Goal: Transaction & Acquisition: Purchase product/service

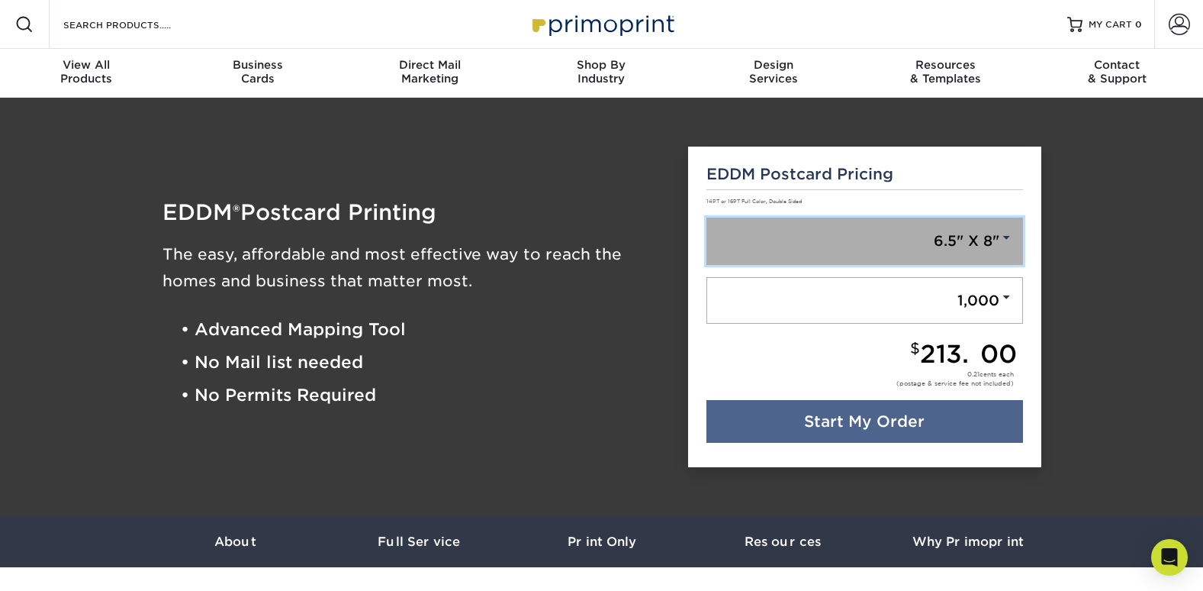
click at [958, 244] on link "6.5" X 8"" at bounding box center [864, 240] width 317 height 47
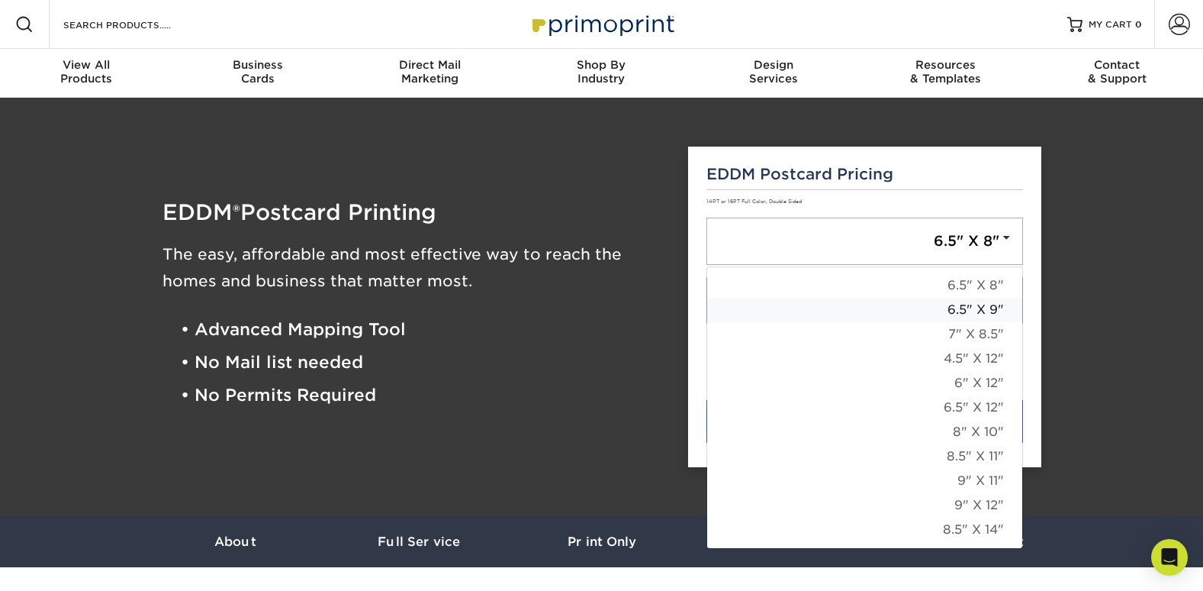
click at [974, 309] on link "6.5" X 9"" at bounding box center [864, 310] width 315 height 24
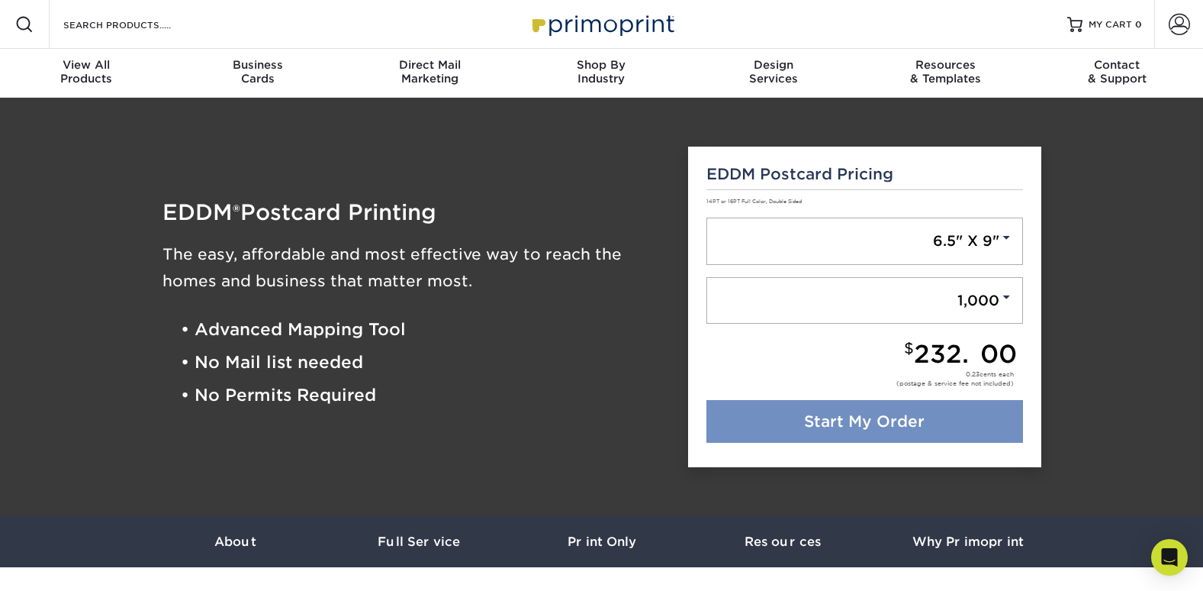
click at [839, 408] on link "Start My Order" at bounding box center [864, 421] width 317 height 43
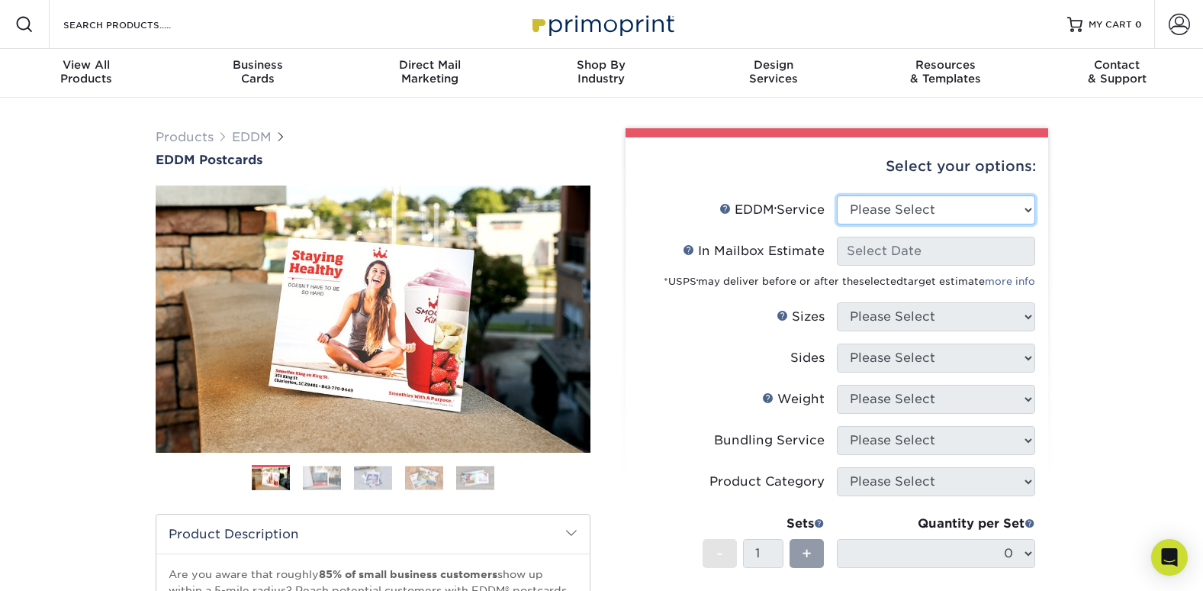
click at [949, 209] on select "Please Select Full Service Print Only" at bounding box center [936, 209] width 198 height 29
select select "full_service"
click at [837, 195] on select "Please Select Full Service Print Only" at bounding box center [936, 209] width 198 height 29
select select "-1"
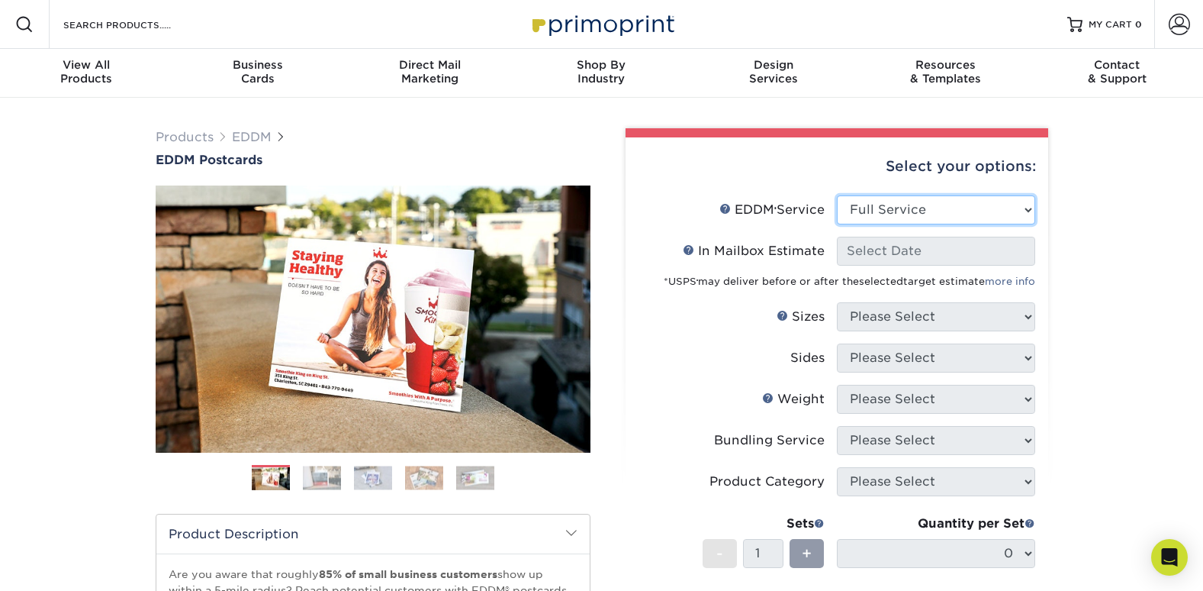
select select "-1"
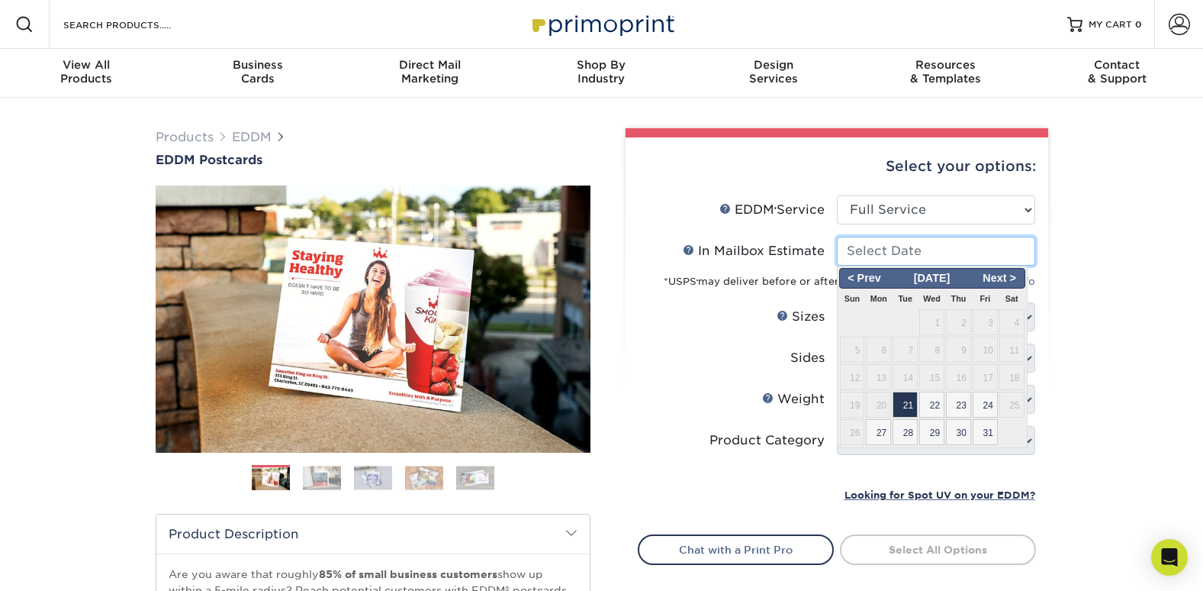
click at [945, 251] on input "In Mailbox Estimate Help In Mailbox Estimate" at bounding box center [936, 251] width 198 height 29
click at [900, 398] on span "21" at bounding box center [905, 404] width 25 height 26
type input "2025-10-21"
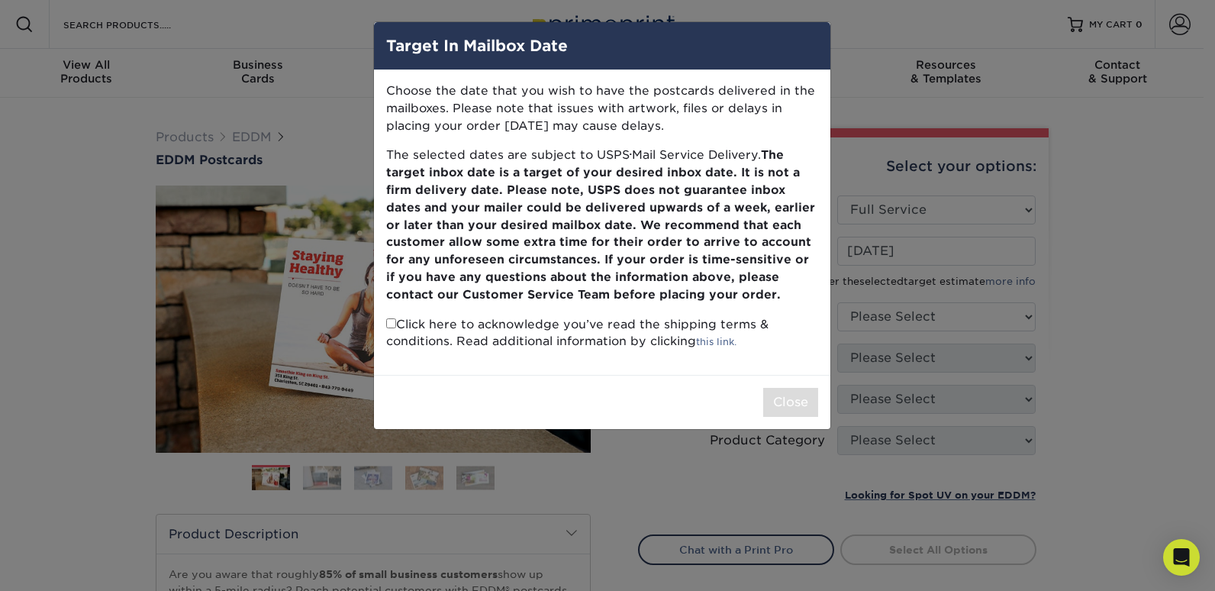
click at [831, 92] on div "Target In Mailbox Date Choose the date that you wish to have the postcards deli…" at bounding box center [607, 295] width 1215 height 591
click at [685, 414] on div "Close" at bounding box center [602, 402] width 456 height 54
click at [653, 470] on div "Target In Mailbox Date Choose the date that you wish to have the postcards deli…" at bounding box center [607, 295] width 1215 height 591
click at [819, 374] on div "Choose the date that you wish to have the postcards delivered in the mailboxes.…" at bounding box center [602, 222] width 456 height 304
click at [976, 160] on div "Target In Mailbox Date Choose the date that you wish to have the postcards deli…" at bounding box center [607, 295] width 1215 height 591
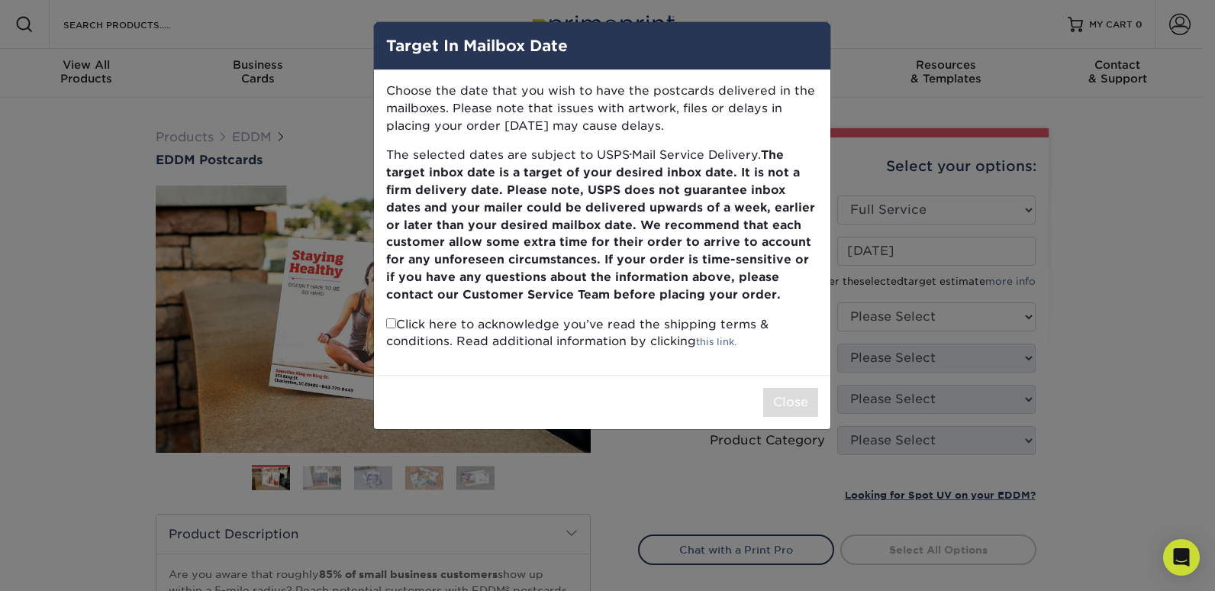
click at [1009, 227] on div "Target In Mailbox Date Choose the date that you wish to have the postcards deli…" at bounding box center [607, 295] width 1215 height 591
click at [772, 521] on div "Target In Mailbox Date Choose the date that you wish to have the postcards deli…" at bounding box center [607, 295] width 1215 height 591
click at [392, 322] on input "checkbox" at bounding box center [391, 323] width 10 height 10
checkbox input "true"
click at [774, 399] on button "Close" at bounding box center [790, 402] width 55 height 29
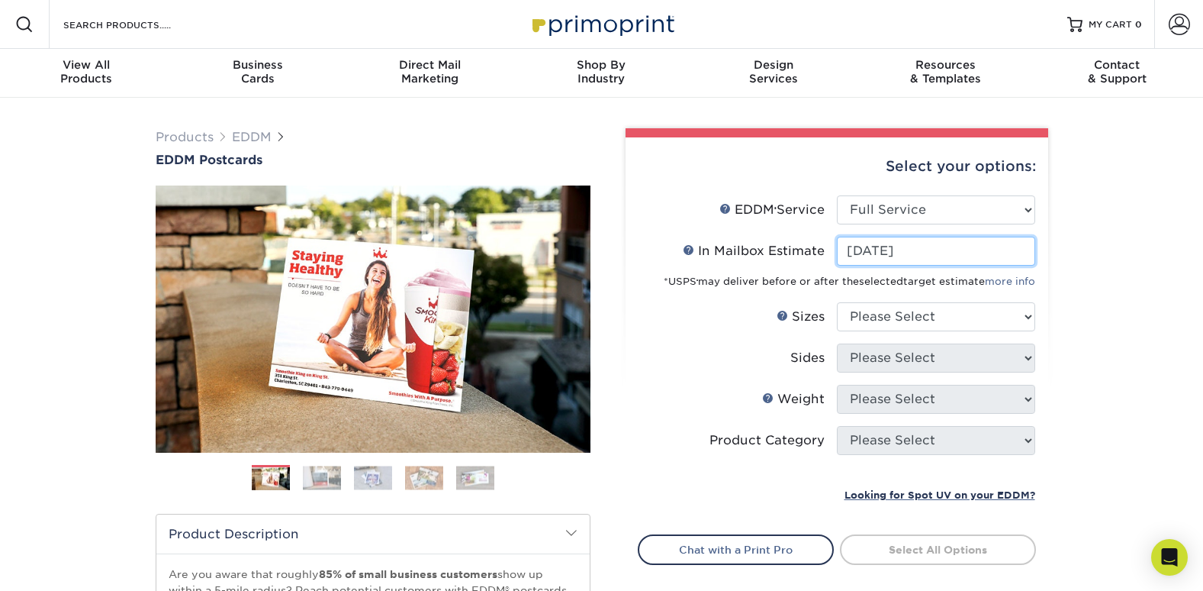
click at [943, 246] on input "2025-10-21" at bounding box center [936, 251] width 198 height 29
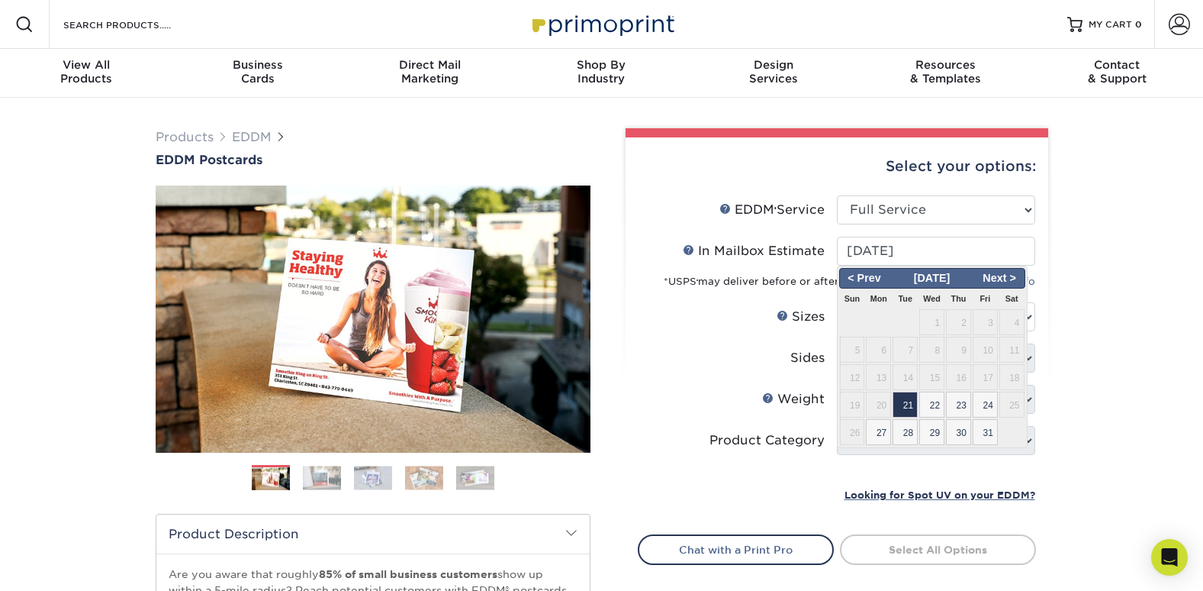
click at [695, 349] on label "Sides" at bounding box center [738, 357] width 198 height 29
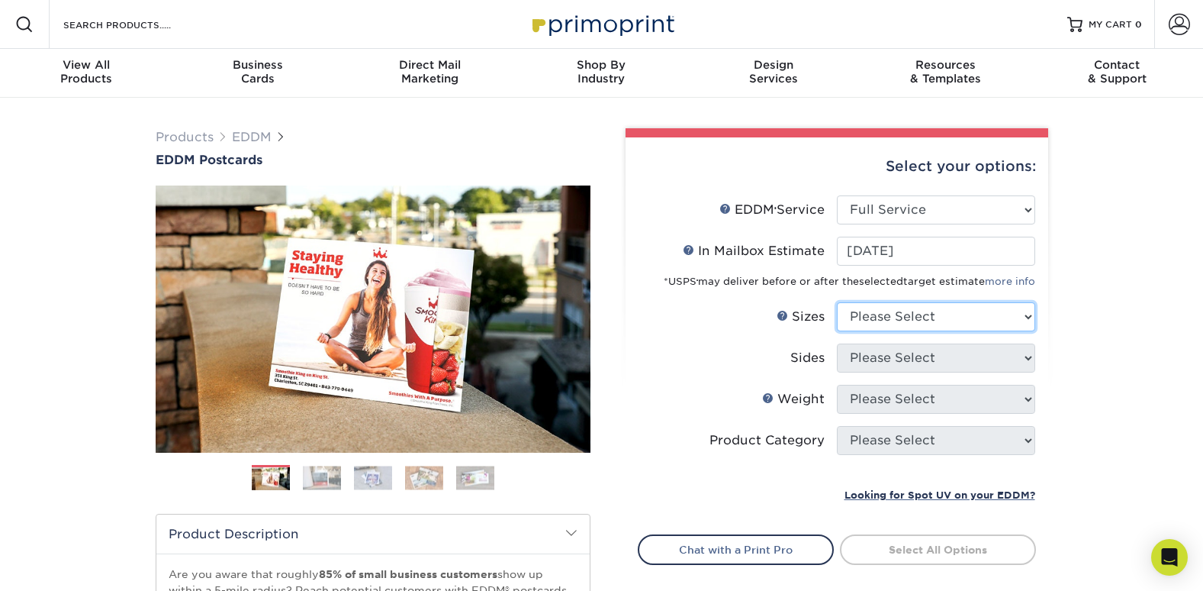
click at [989, 319] on select "Please Select 4.5" x 12" 6" x 12" 6.5" x 8" 6.5" x 9" 6.5" x 12" 7" x 8.5" 8" x…" at bounding box center [936, 316] width 198 height 29
select select "6.50x9.00"
click at [837, 302] on select "Please Select 4.5" x 12" 6" x 12" 6.5" x 8" 6.5" x 9" 6.5" x 12" 7" x 8.5" 8" x…" at bounding box center [936, 316] width 198 height 29
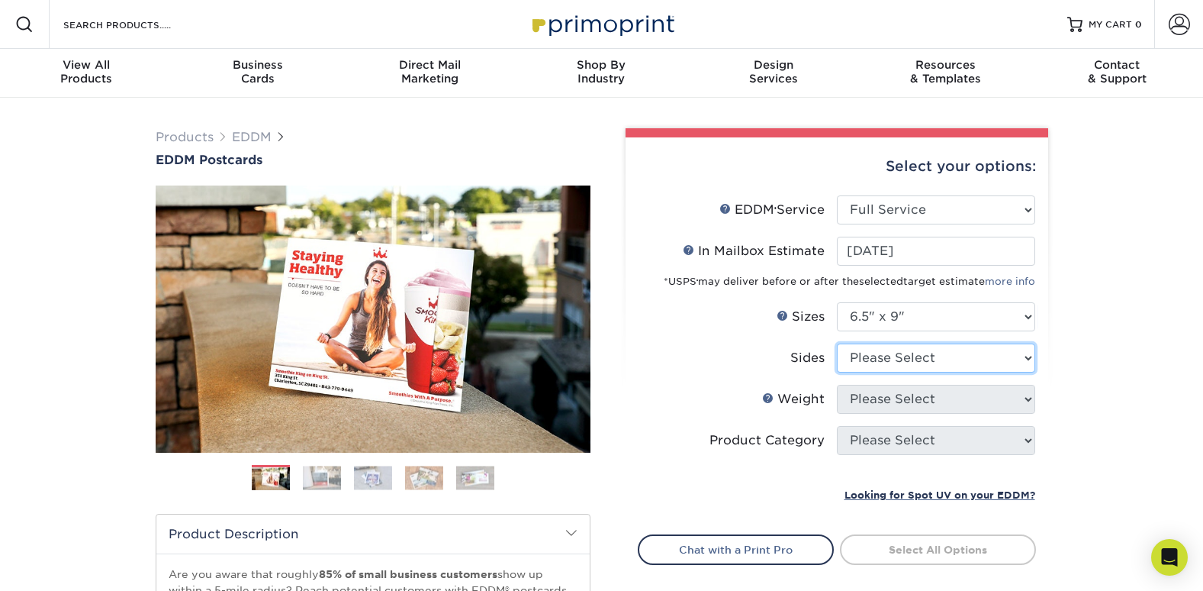
click at [977, 356] on select "Please Select Print Both Sides Print Front Only" at bounding box center [936, 357] width 198 height 29
select select "13abbda7-1d64-4f25-8bb2-c179b224825d"
click at [837, 343] on select "Please Select Print Both Sides Print Front Only" at bounding box center [936, 357] width 198 height 29
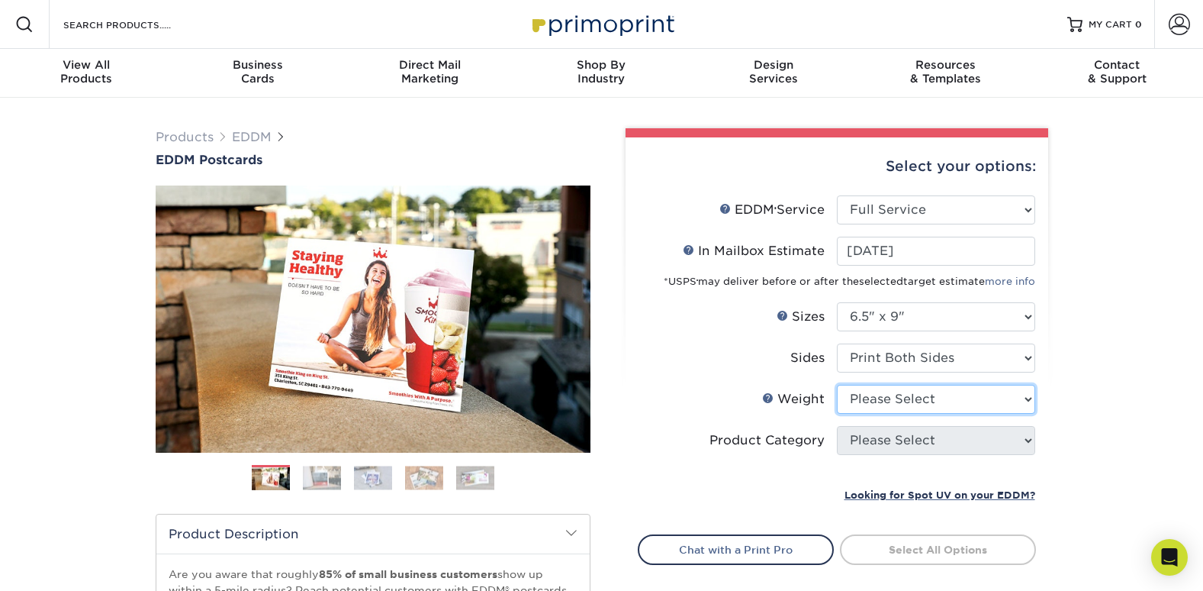
click at [964, 406] on select "Please Select 16PT 14PT" at bounding box center [936, 399] width 198 height 29
select select "14PT"
click at [837, 385] on select "Please Select 16PT 14PT" at bounding box center [936, 399] width 198 height 29
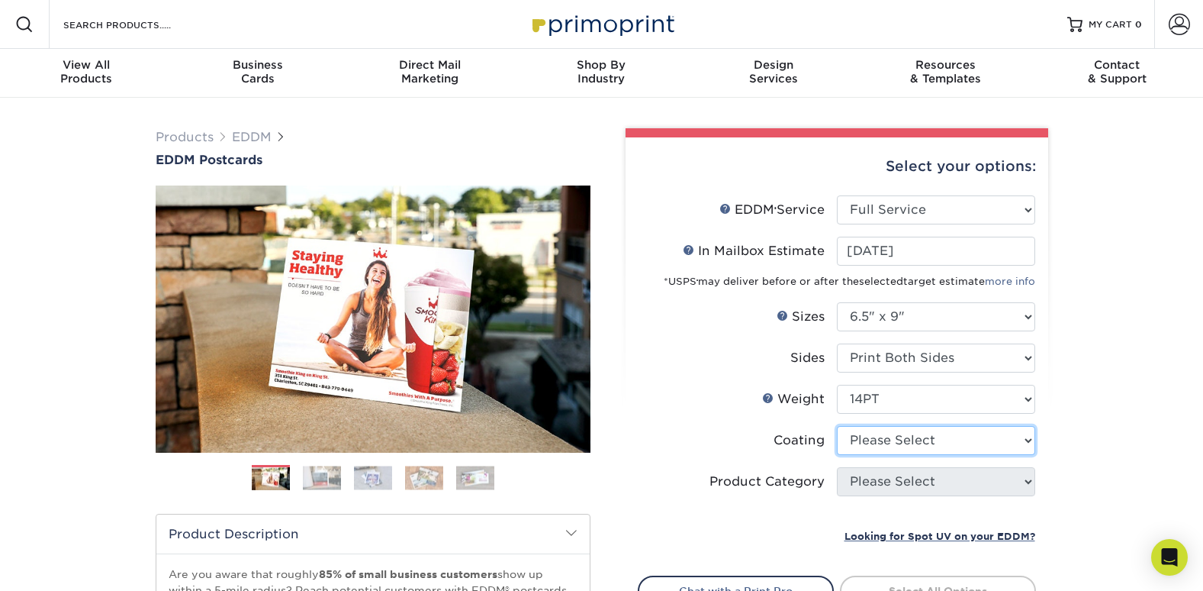
click at [964, 443] on select at bounding box center [936, 440] width 198 height 29
click at [837, 426] on select at bounding box center [936, 440] width 198 height 29
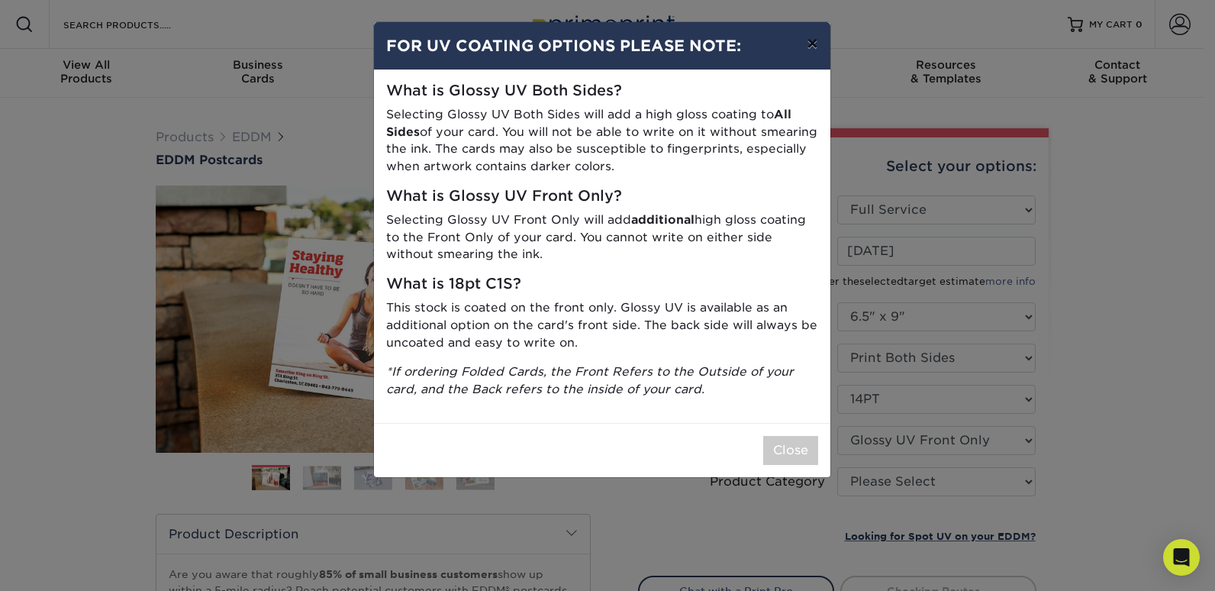
click at [804, 40] on button "×" at bounding box center [811, 43] width 35 height 43
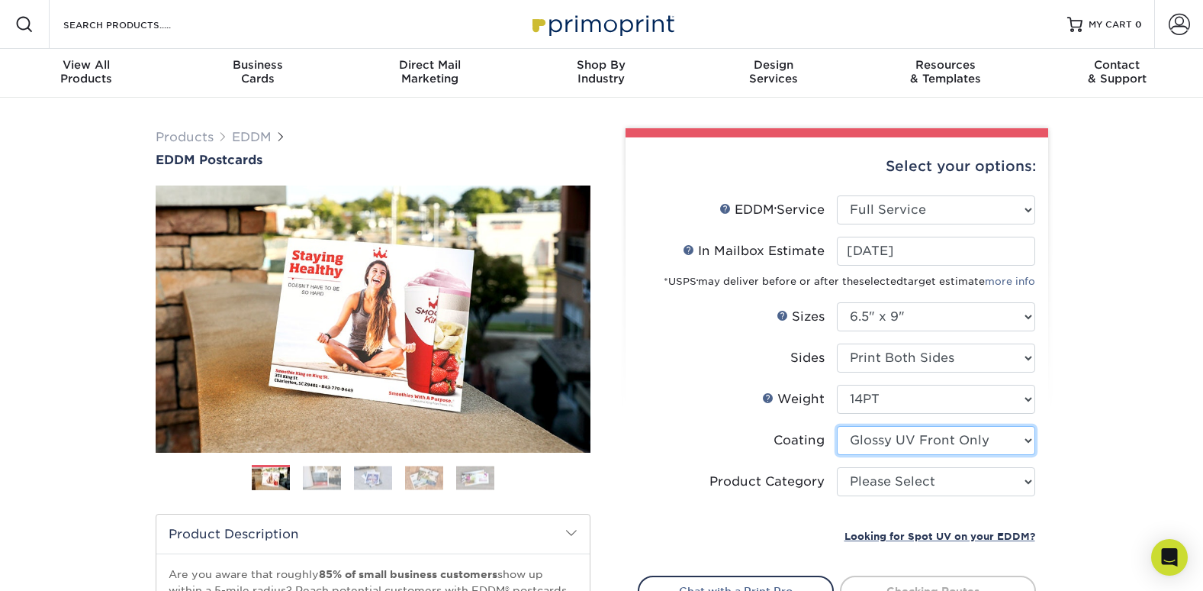
click at [1017, 439] on select at bounding box center [936, 440] width 198 height 29
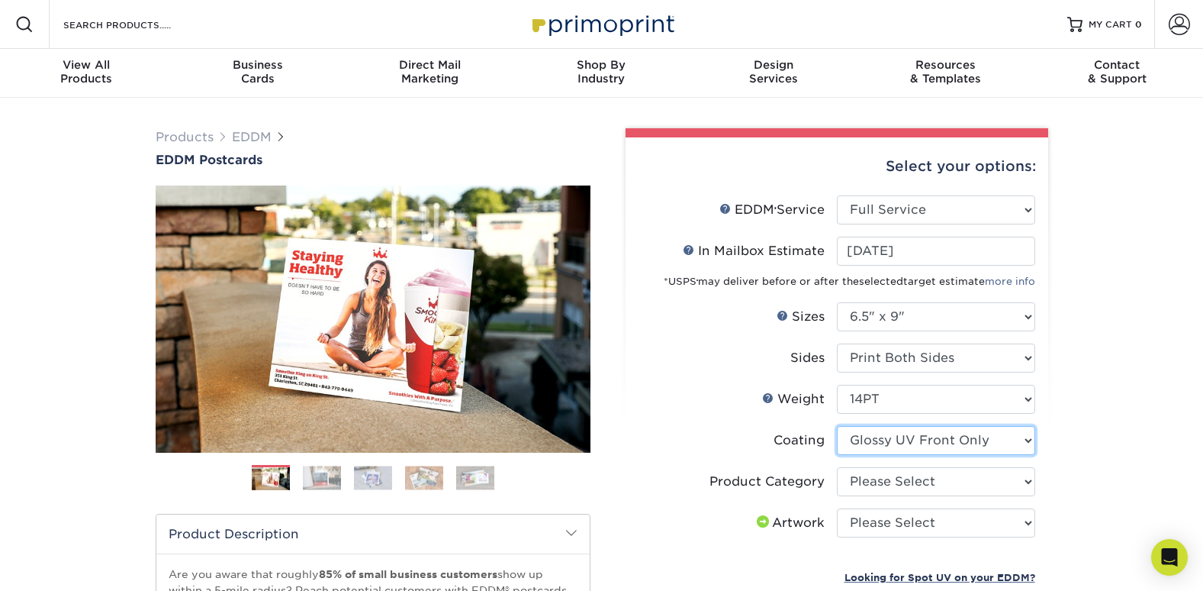
select select "121bb7b5-3b4d-429f-bd8d-bbf80e953313"
click at [837, 426] on select at bounding box center [936, 440] width 198 height 29
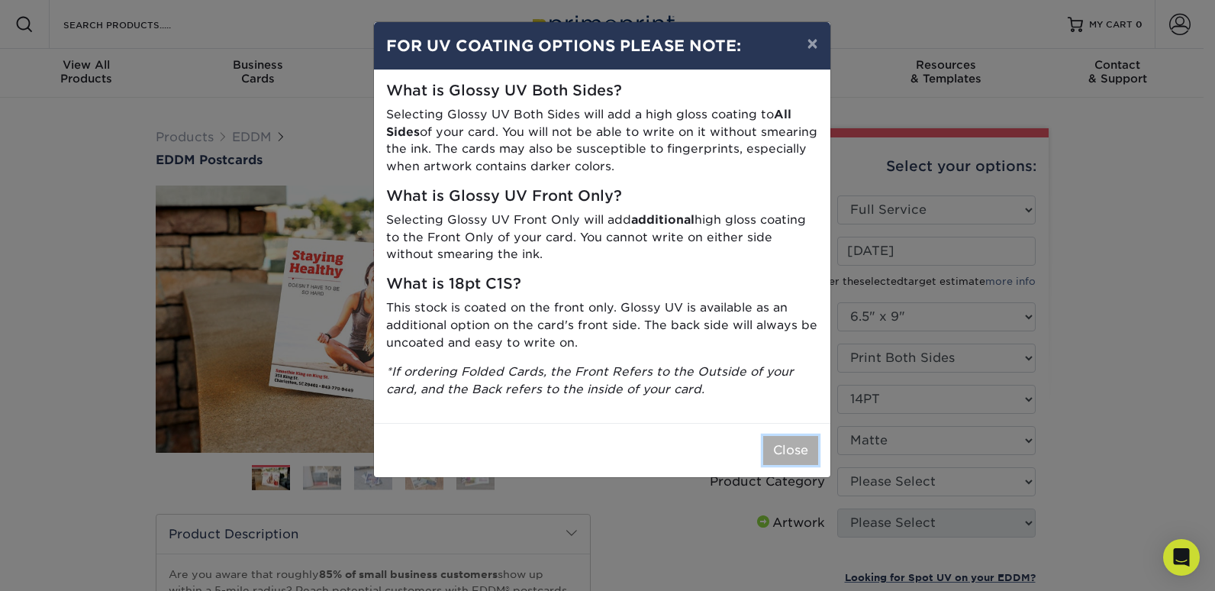
click at [781, 449] on button "Close" at bounding box center [790, 450] width 55 height 29
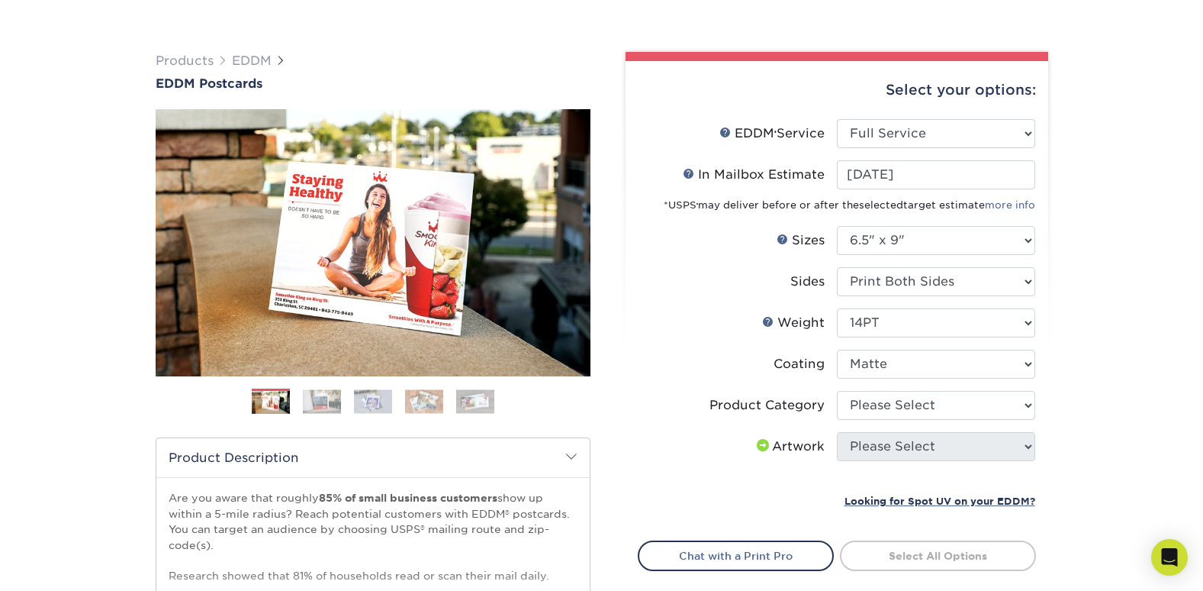
scroll to position [153, 0]
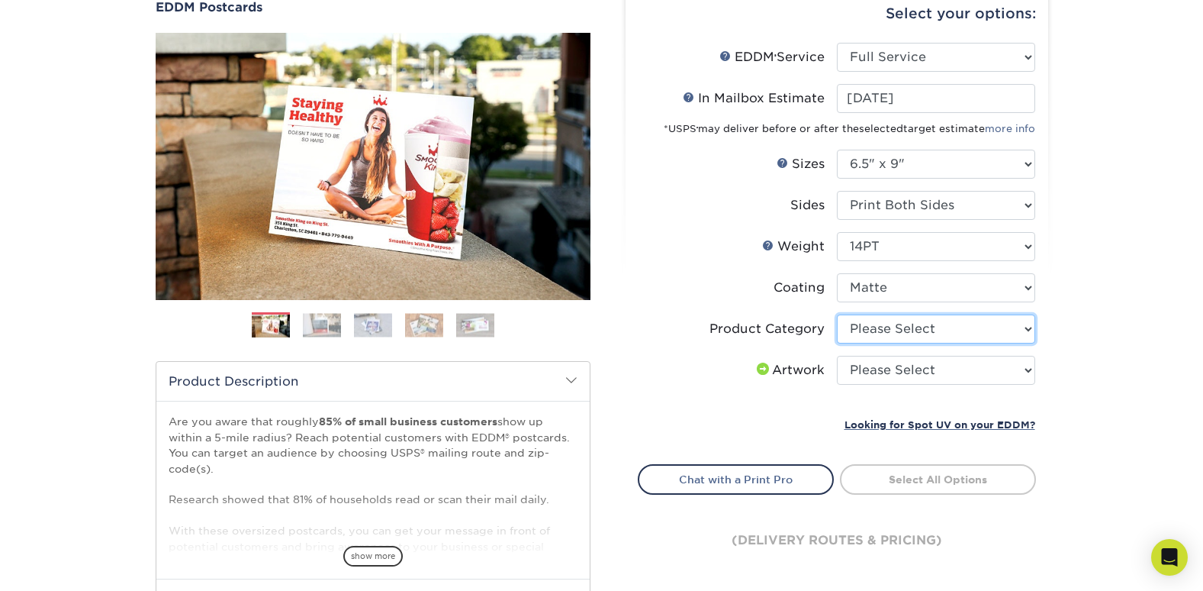
click at [967, 330] on select "Please Select Postcards" at bounding box center [936, 328] width 198 height 29
select select "9b7272e0-d6c8-4c3c-8e97-d3a1bcdab858"
click at [837, 314] on select "Please Select Postcards" at bounding box center [936, 328] width 198 height 29
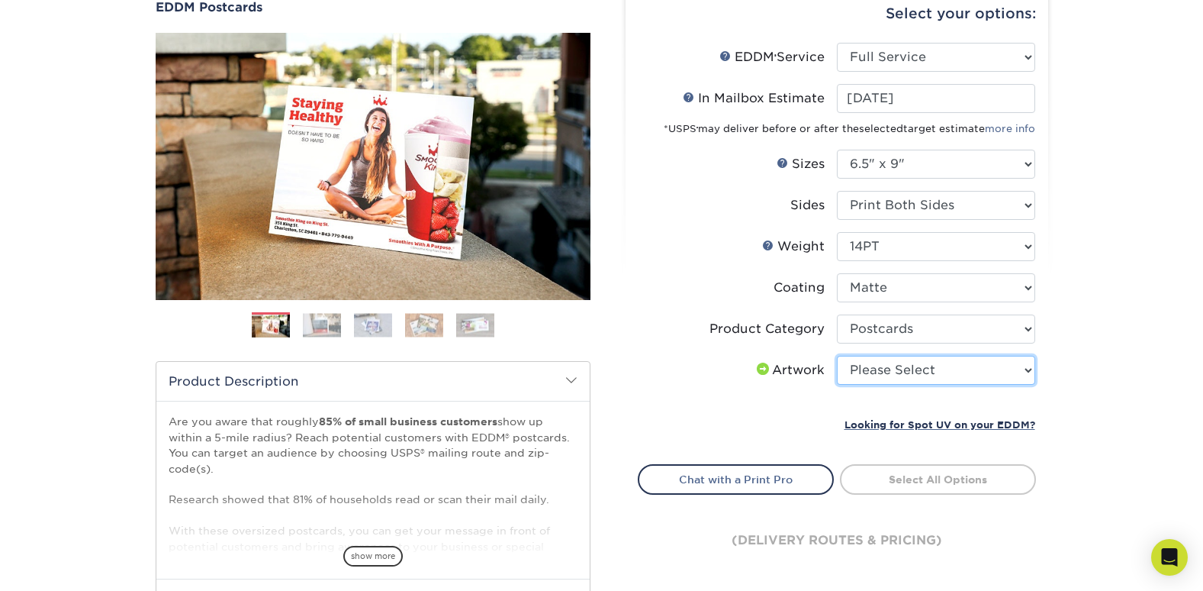
click at [1025, 372] on select "Please Select I will upload files I need a design - $150" at bounding box center [936, 370] width 198 height 29
select select "upload"
click at [837, 356] on select "Please Select I will upload files I need a design - $150" at bounding box center [936, 370] width 198 height 29
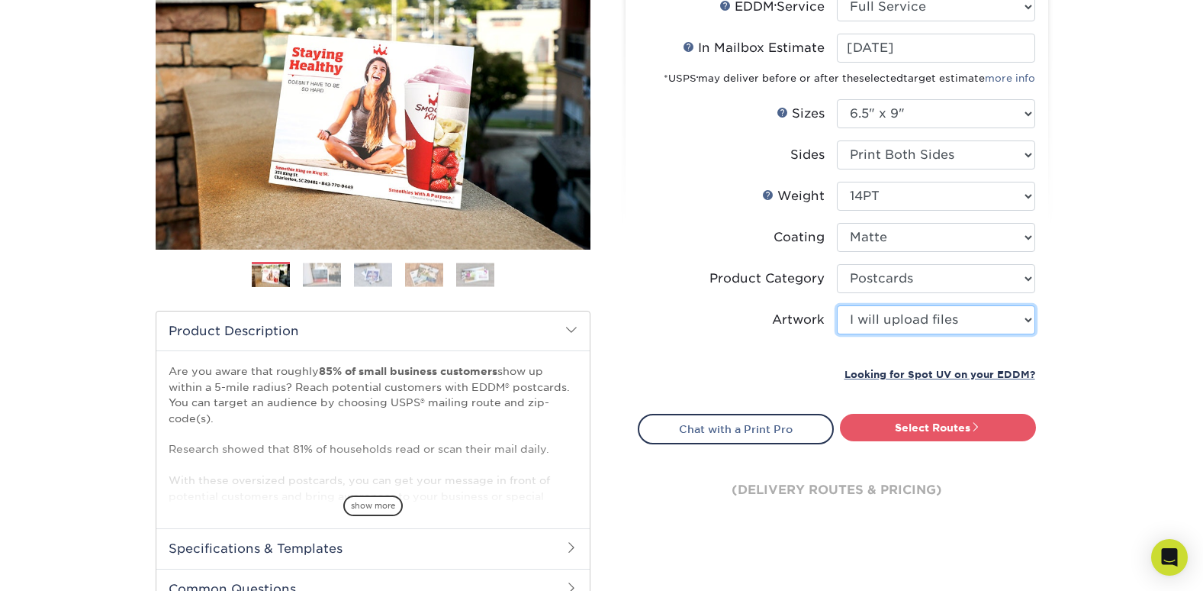
scroll to position [229, 0]
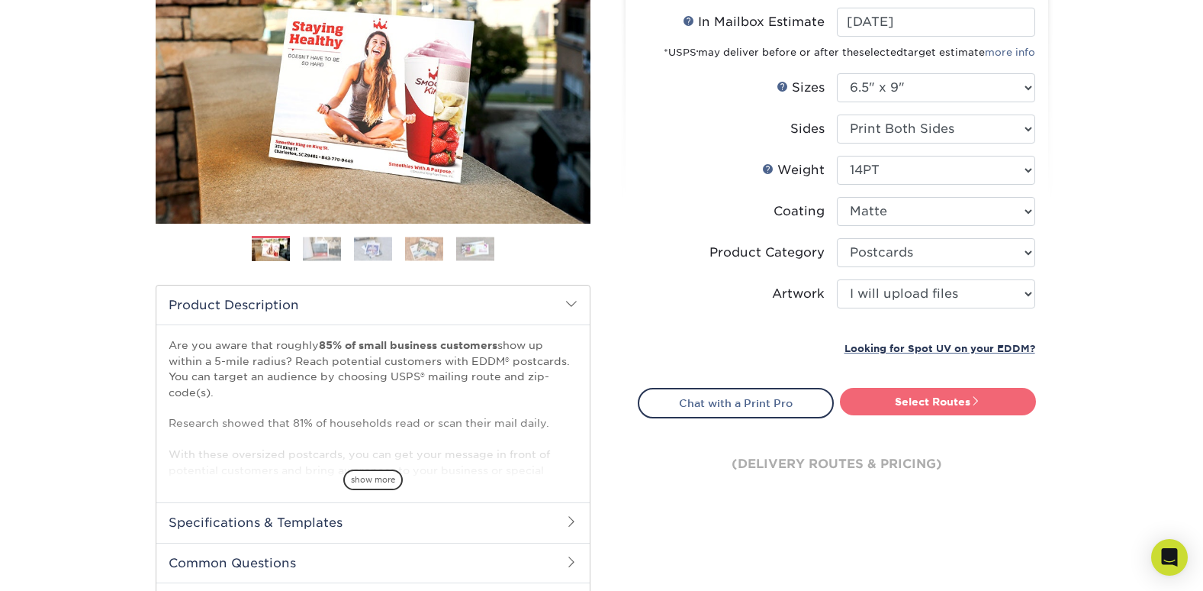
click at [921, 400] on link "Select Routes" at bounding box center [938, 401] width 196 height 27
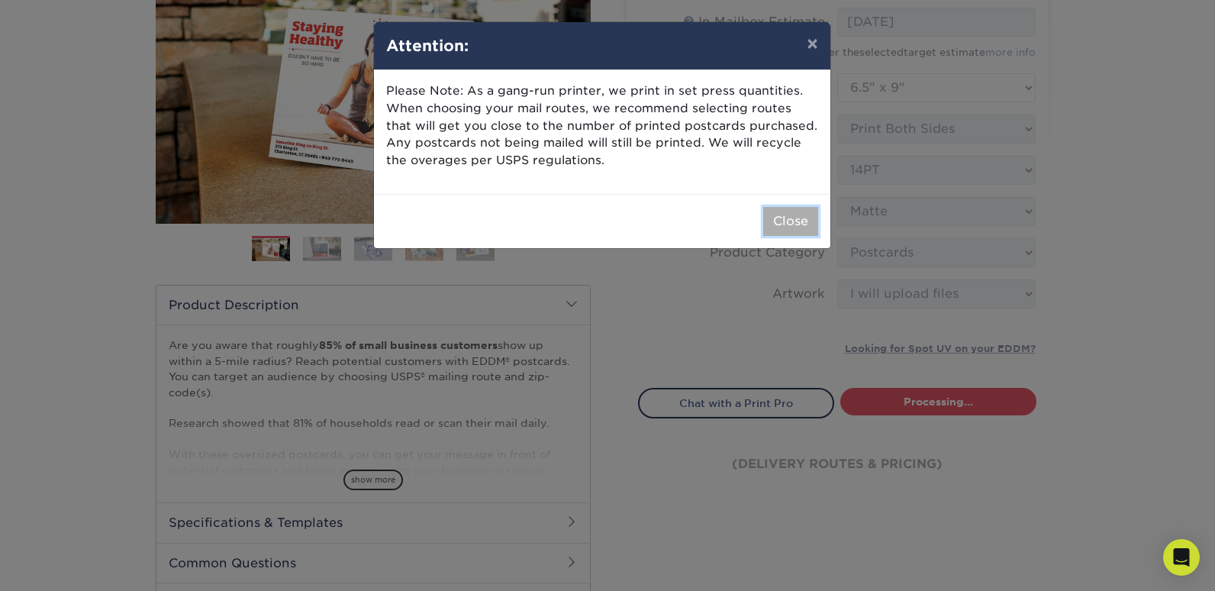
click at [784, 216] on button "Close" at bounding box center [790, 221] width 55 height 29
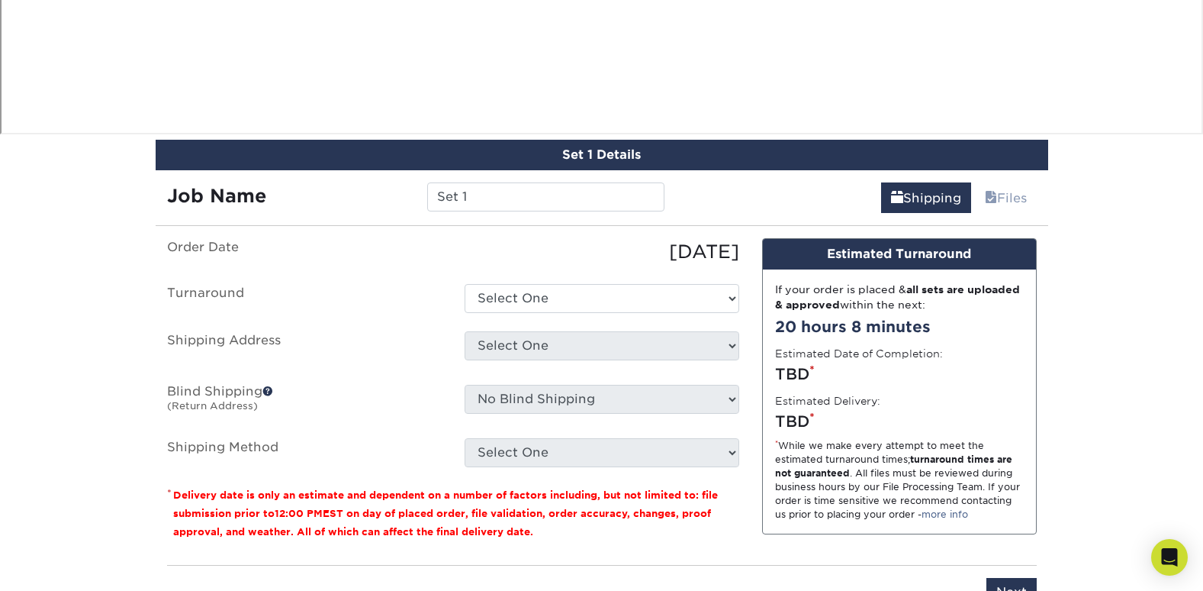
scroll to position [1344, 0]
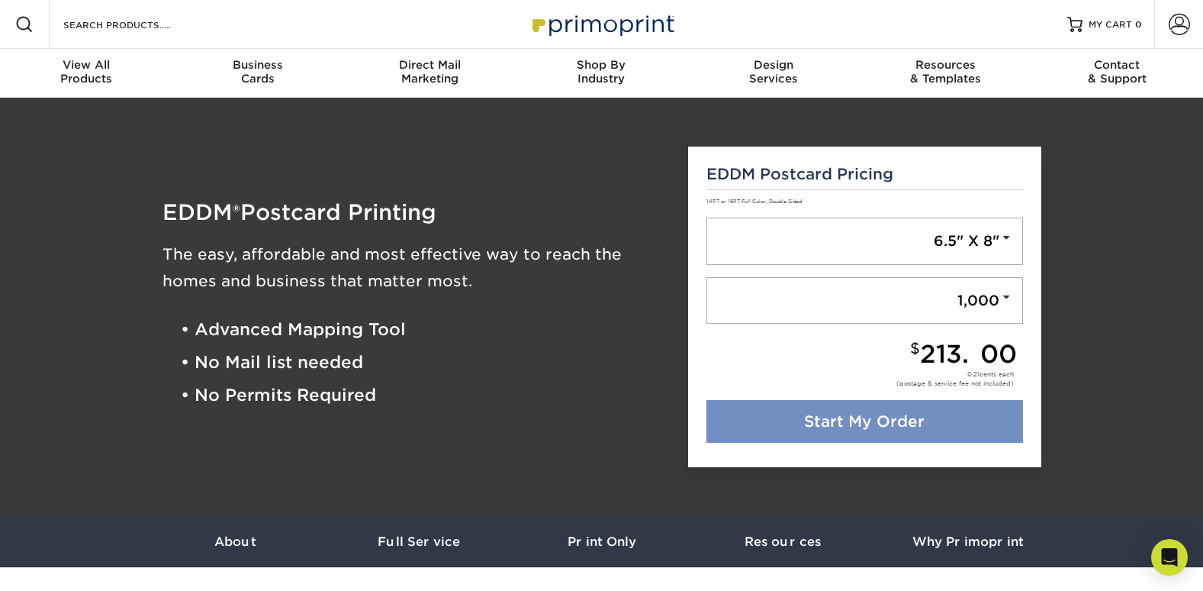
click at [800, 426] on link "Start My Order" at bounding box center [864, 421] width 317 height 43
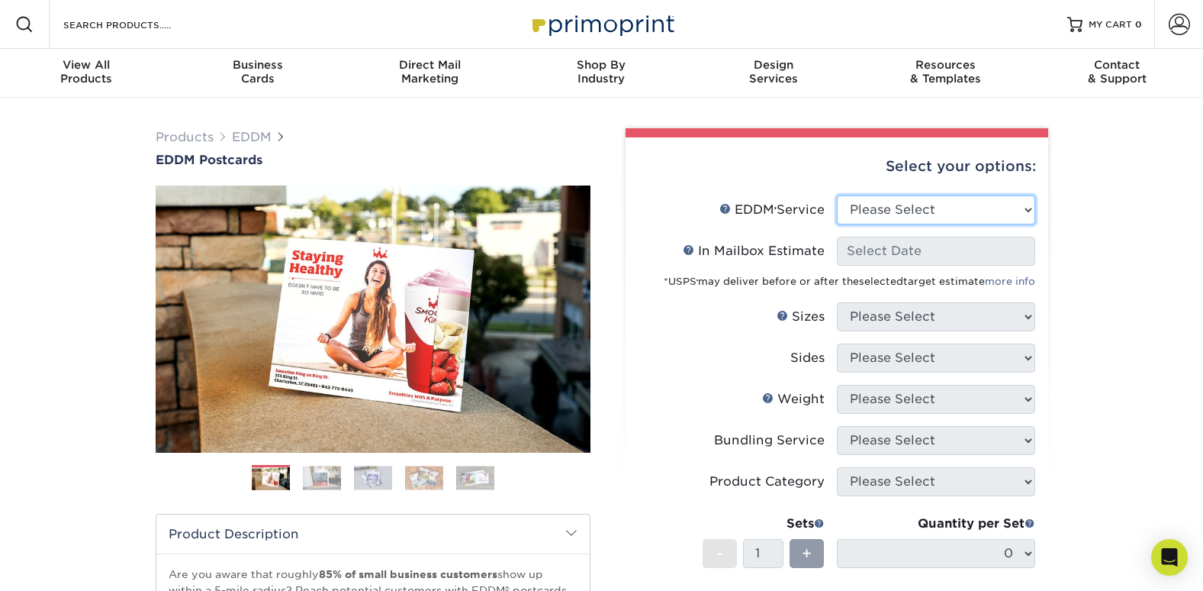
click at [980, 201] on select "Please Select Full Service Print Only" at bounding box center [936, 209] width 198 height 29
select select "print_only"
click at [837, 195] on select "Please Select Full Service Print Only" at bounding box center [936, 209] width 198 height 29
select select "-1"
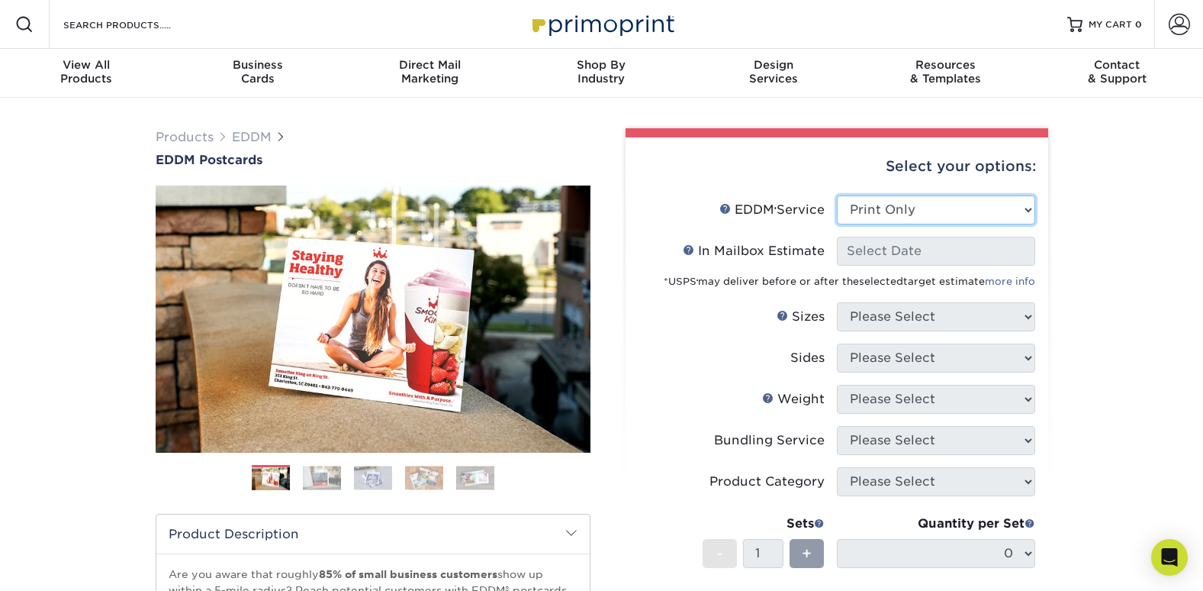
select select "-1"
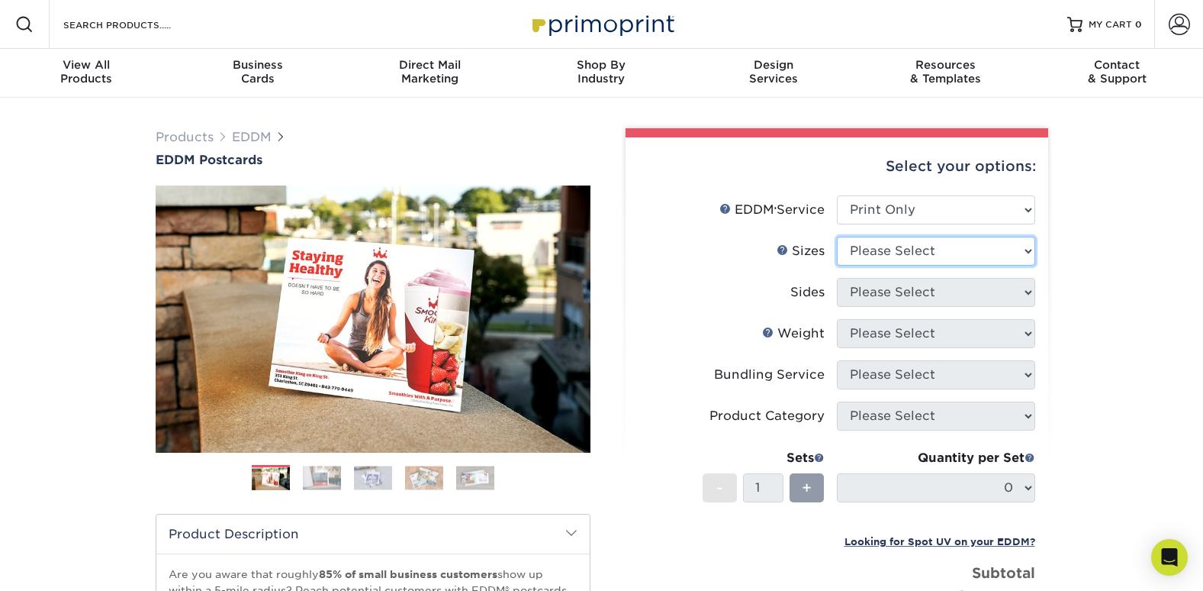
click at [986, 251] on select "Please Select 4.5" x 12" 6" x 12" 6.5" x 8" 6.5" x 9" 6.5" x 12" 7" x 8.5" 8" x…" at bounding box center [936, 251] width 198 height 29
select select "6.50x9.00"
click at [837, 237] on select "Please Select 4.5" x 12" 6" x 12" 6.5" x 8" 6.5" x 9" 6.5" x 12" 7" x 8.5" 8" x…" at bounding box center [936, 251] width 198 height 29
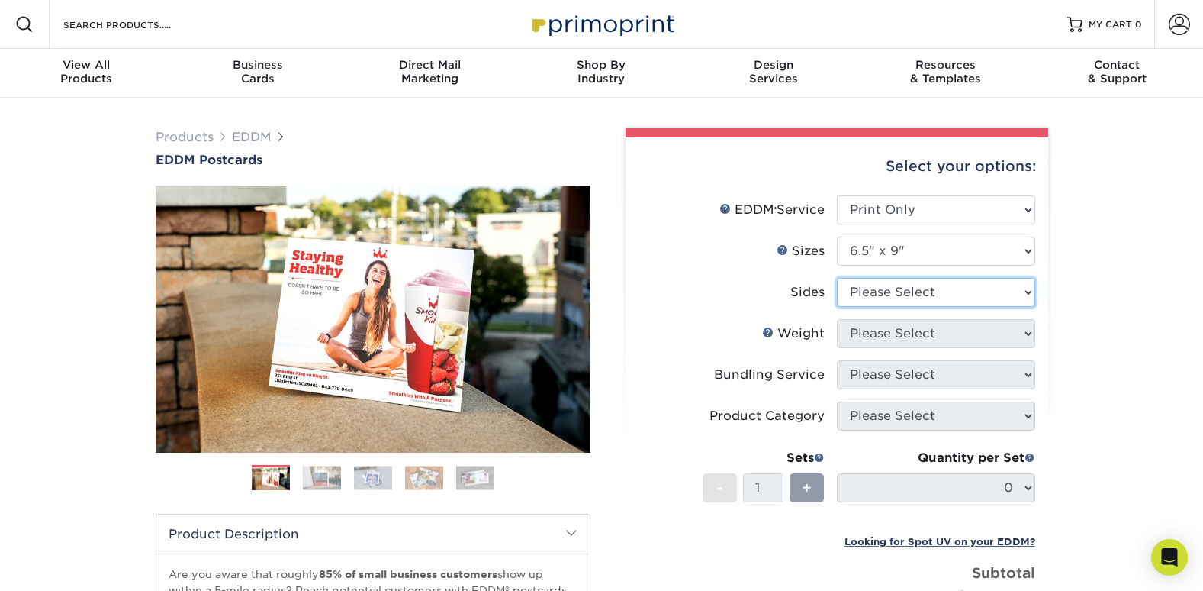
click at [1017, 295] on select "Please Select Print Both Sides Print Front Only" at bounding box center [936, 292] width 198 height 29
select select "13abbda7-1d64-4f25-8bb2-c179b224825d"
click at [837, 278] on select "Please Select Print Both Sides Print Front Only" at bounding box center [936, 292] width 198 height 29
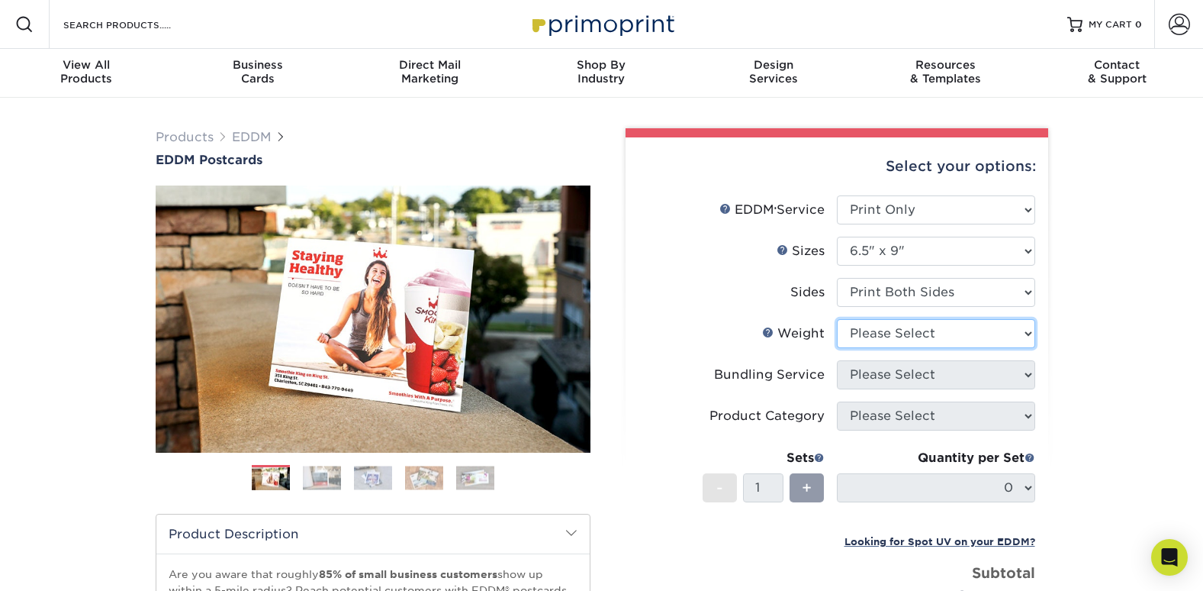
click at [1012, 334] on select "Please Select 16PT 14PT" at bounding box center [936, 333] width 198 height 29
select select "14PT"
click at [837, 319] on select "Please Select 16PT 14PT" at bounding box center [936, 333] width 198 height 29
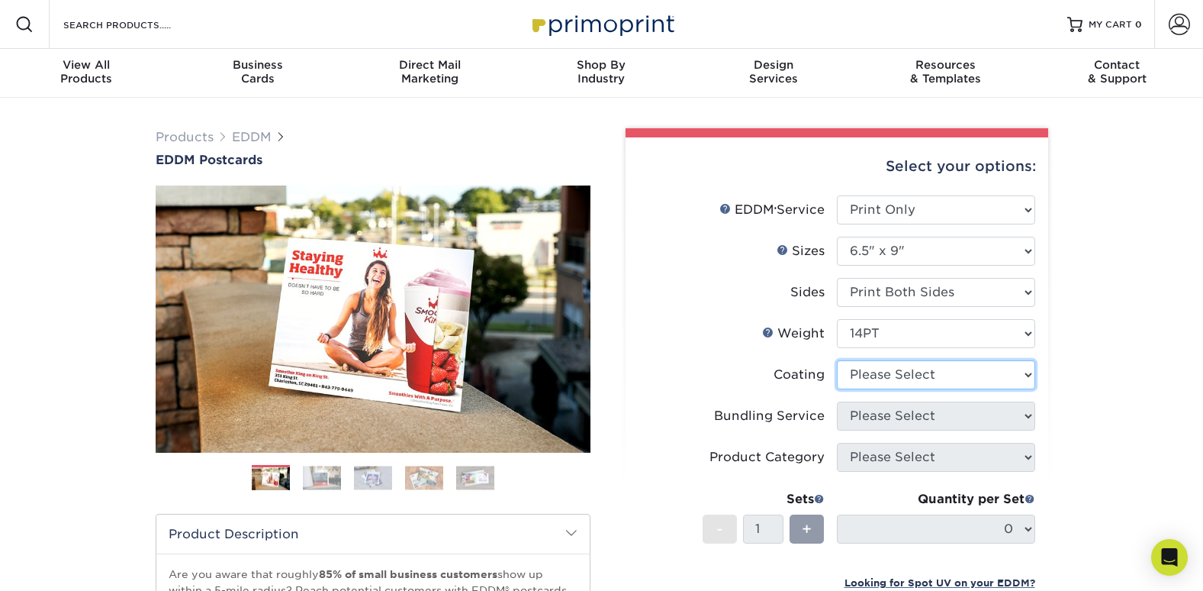
click at [1008, 375] on select at bounding box center [936, 374] width 198 height 29
select select "1e8116af-acfc-44b1-83dc-8181aa338834"
click at [837, 360] on select at bounding box center [936, 374] width 198 height 29
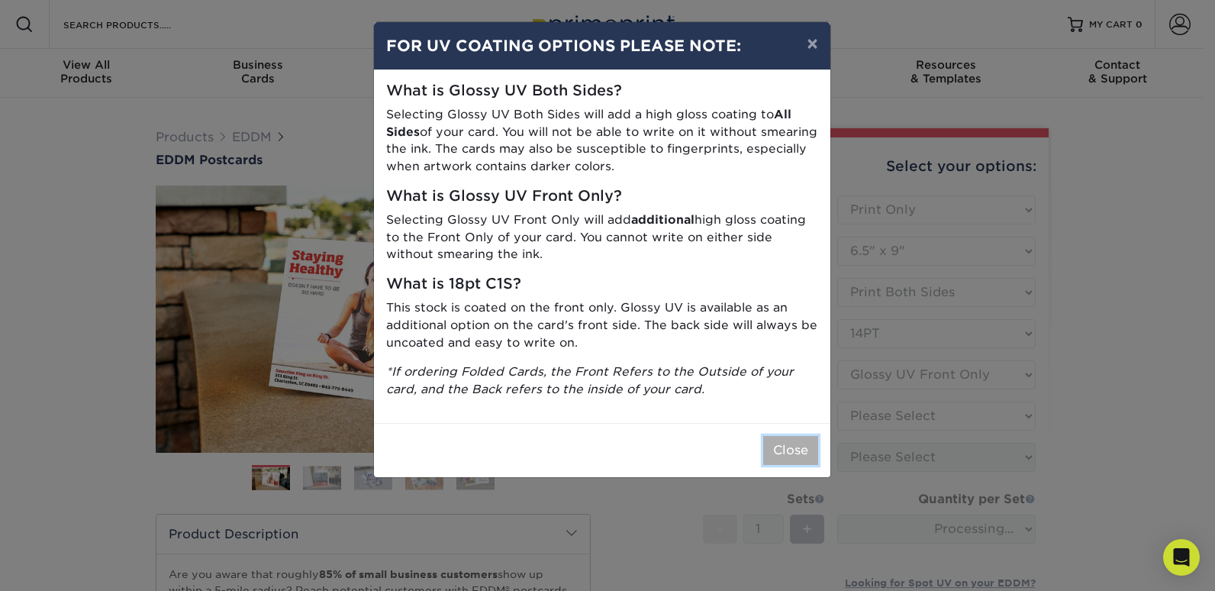
click at [807, 450] on button "Close" at bounding box center [790, 450] width 55 height 29
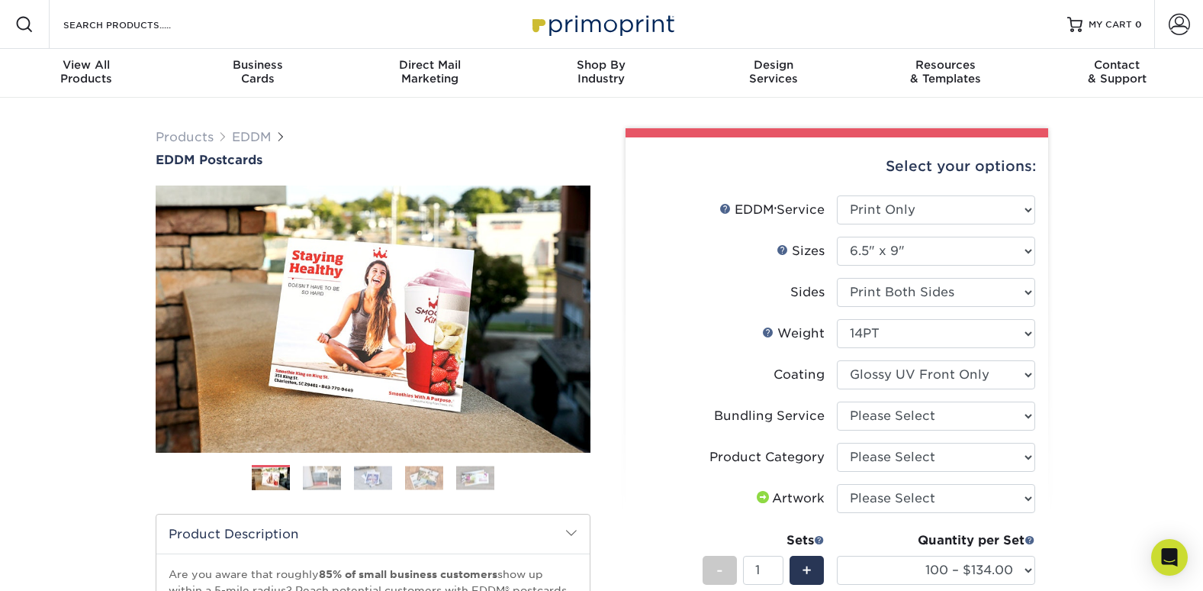
click at [971, 430] on li "Bundling Service Please Select No Bundling Services Yes, Bundles of 50 (+2 Days…" at bounding box center [837, 421] width 397 height 41
click at [976, 416] on select "Please Select No Bundling Services Yes, Bundles of 50 (+2 Days) Yes, Bundles of…" at bounding box center [936, 415] width 198 height 29
select select "58689abb-25c0-461c-a4c3-a80b627d6649"
click at [837, 401] on select "Please Select No Bundling Services Yes, Bundles of 50 (+2 Days) Yes, Bundles of…" at bounding box center [936, 415] width 198 height 29
click at [996, 459] on select "Please Select Postcards" at bounding box center [936, 457] width 198 height 29
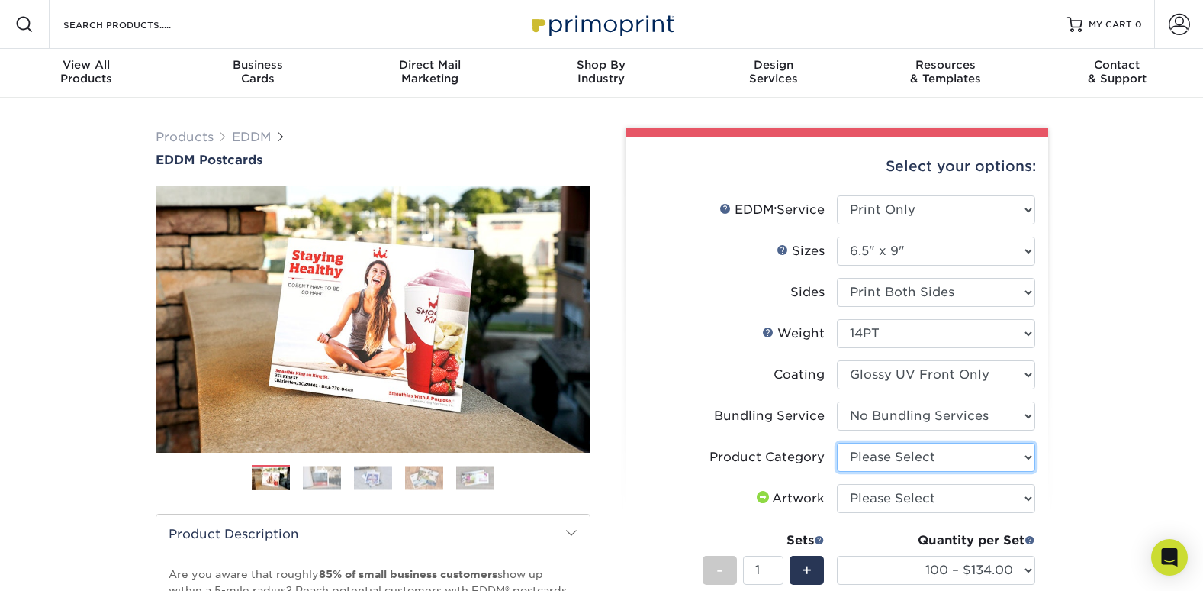
select select "9b7272e0-d6c8-4c3c-8e97-d3a1bcdab858"
click at [837, 443] on select "Please Select Postcards" at bounding box center [936, 457] width 198 height 29
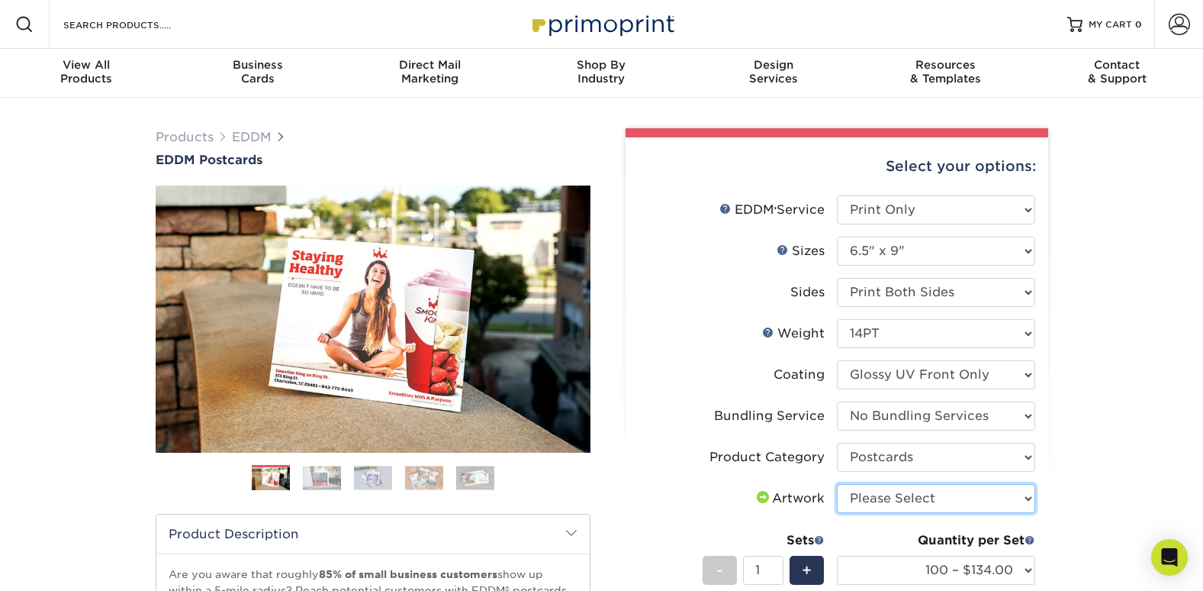
click at [991, 500] on select "Please Select I will upload files I need a design - $150" at bounding box center [936, 498] width 198 height 29
select select "upload"
click at [837, 484] on select "Please Select I will upload files I need a design - $150" at bounding box center [936, 498] width 198 height 29
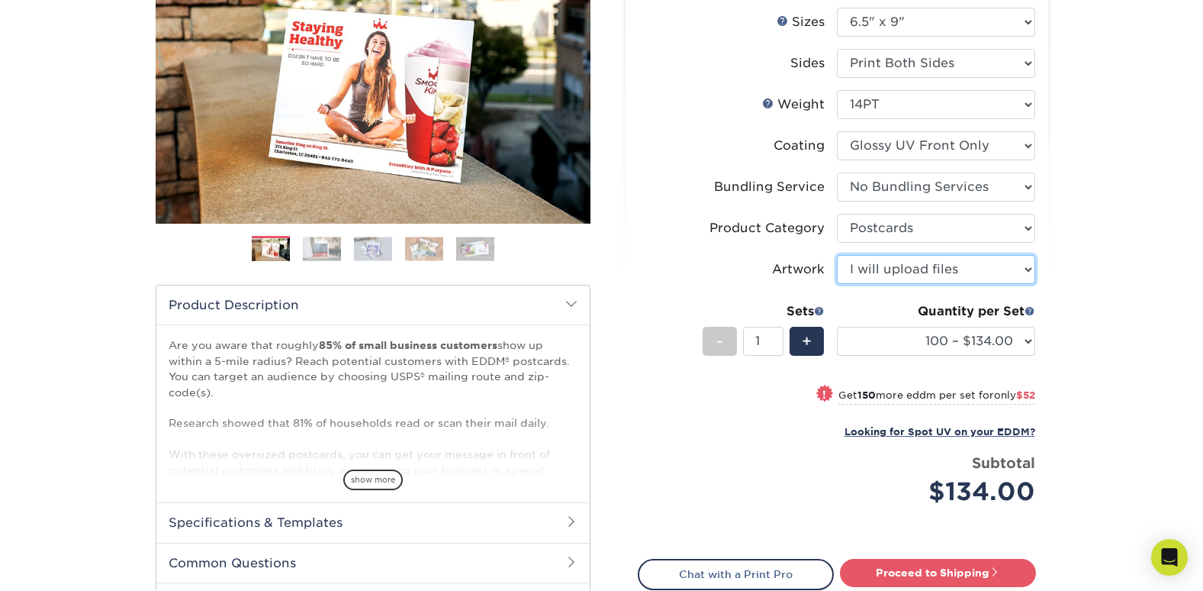
scroll to position [305, 0]
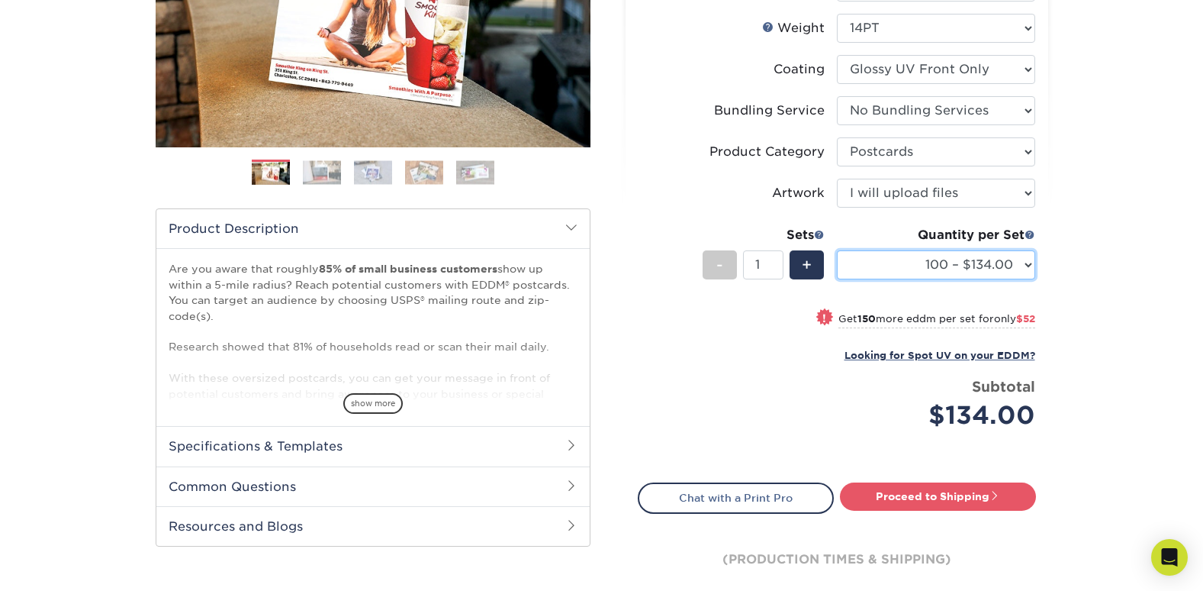
click at [1013, 266] on select "100 – $134.00 250 – $186.00 500 – $207.00 1000 – $232.00 2500 – $387.00 5000 – …" at bounding box center [936, 264] width 198 height 29
select select "1000 – $232.00"
click at [837, 250] on select "100 – $134.00 250 – $186.00 500 – $207.00 1000 – $232.00 2500 – $387.00 5000 – …" at bounding box center [936, 264] width 198 height 29
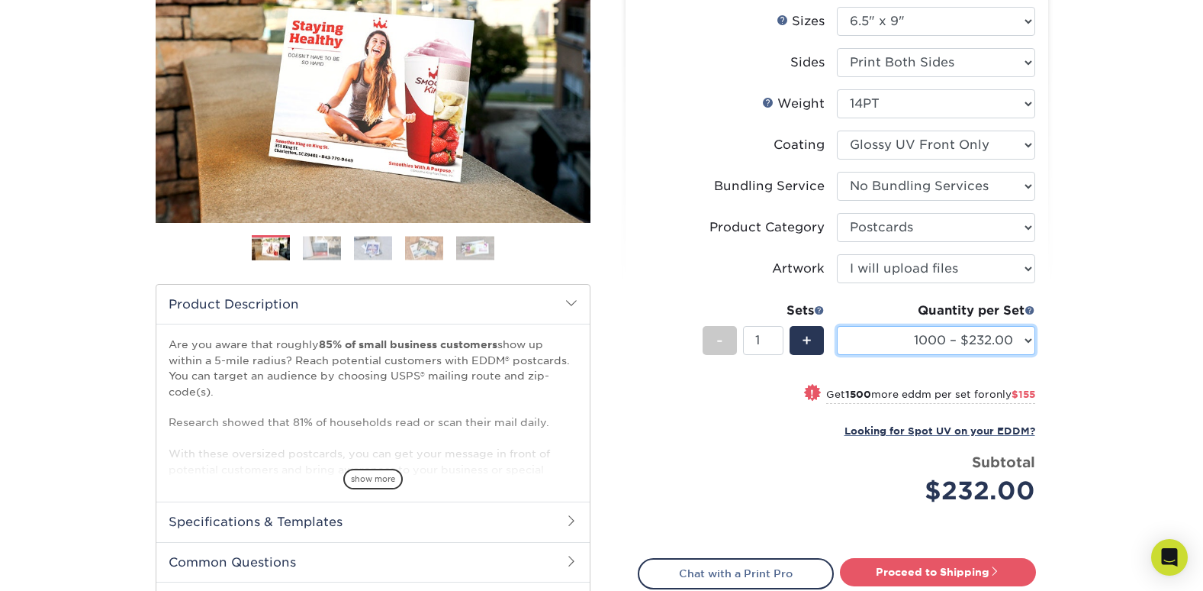
scroll to position [229, 0]
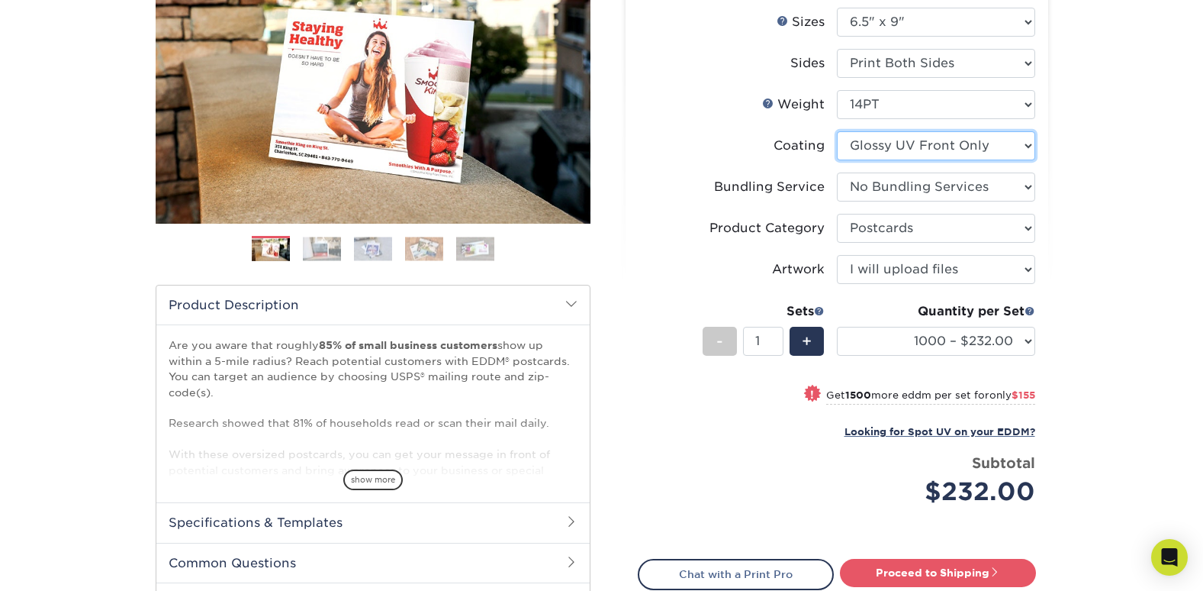
click at [997, 152] on select at bounding box center [936, 145] width 198 height 29
select select "ae367451-b2b8-45df-a344-0f05b6a12993"
click at [837, 131] on select at bounding box center [936, 145] width 198 height 29
select select "-1"
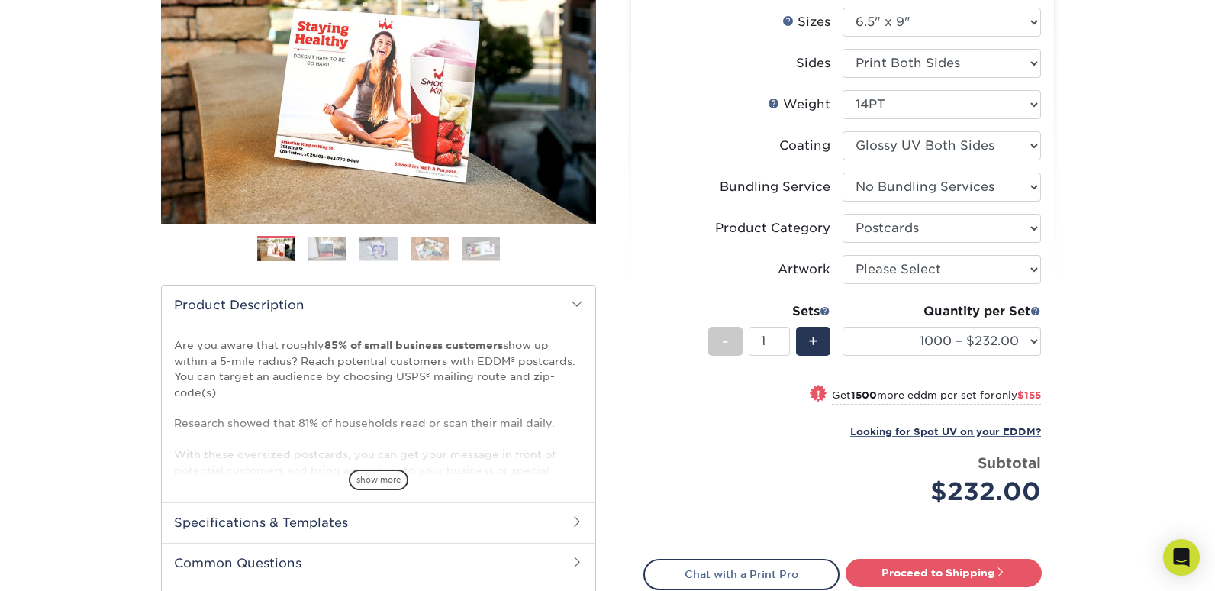
select select "-1"
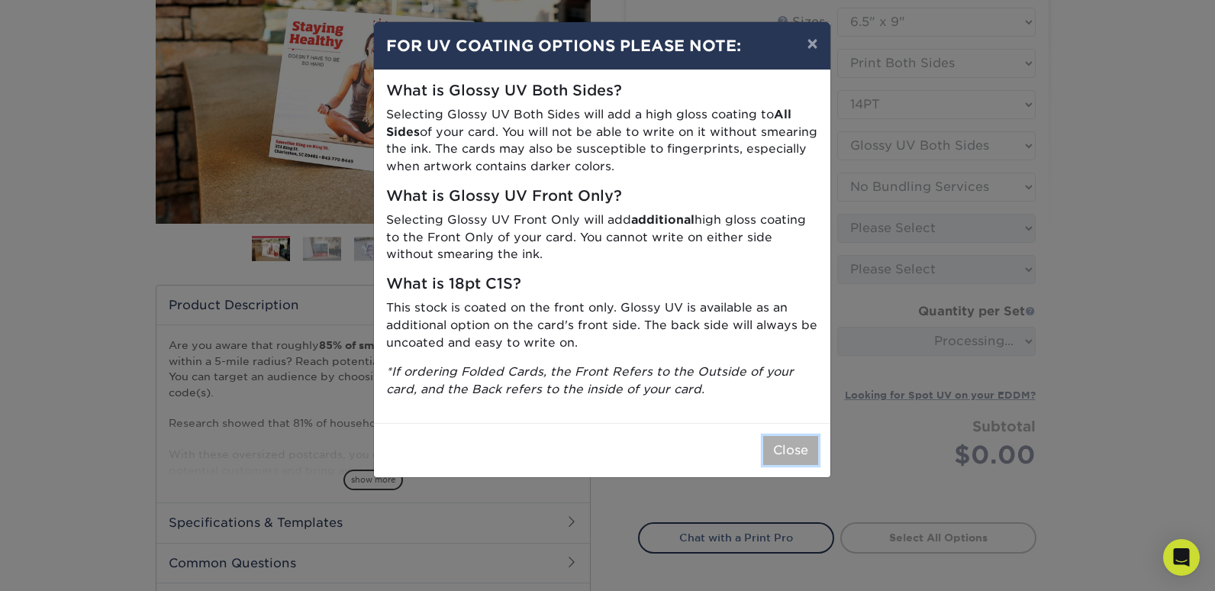
click at [790, 455] on button "Close" at bounding box center [790, 450] width 55 height 29
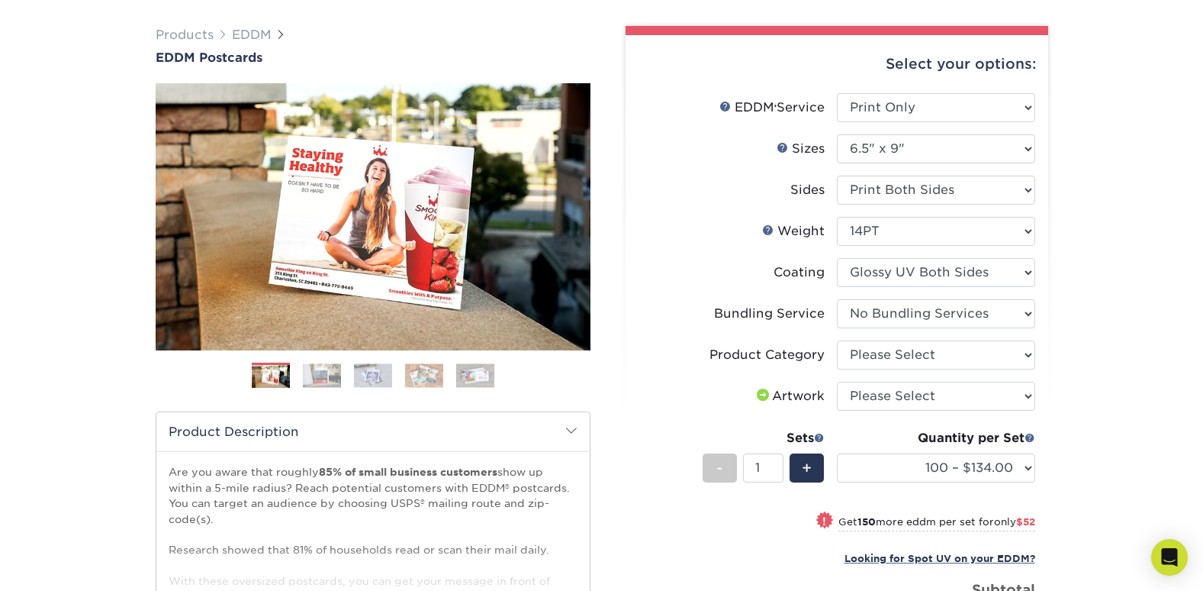
scroll to position [76, 0]
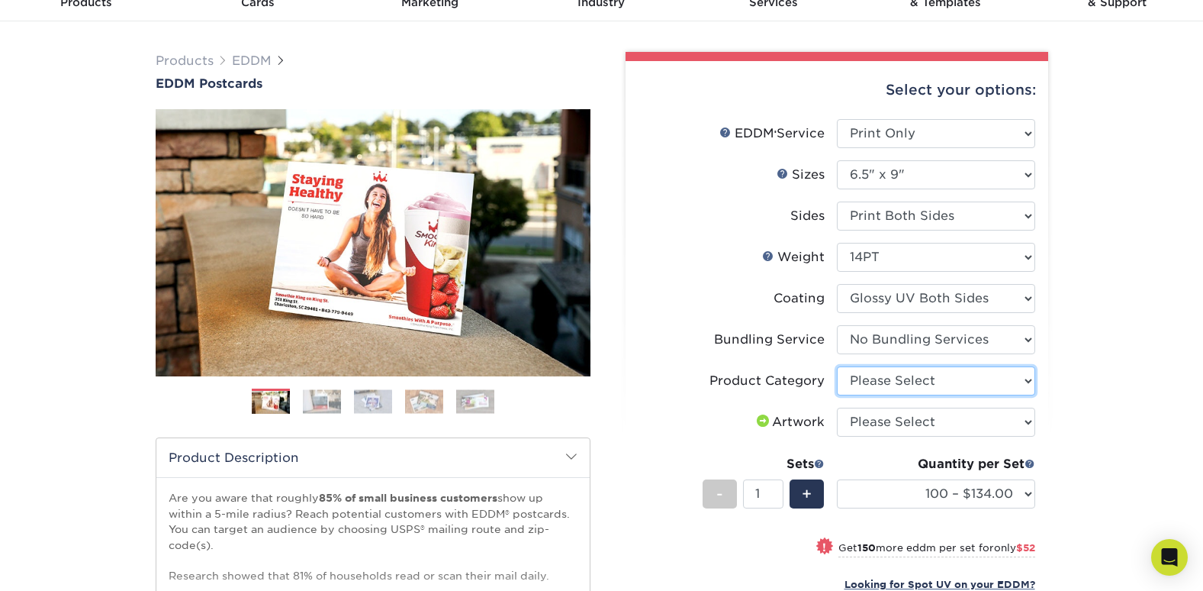
click at [999, 382] on select "Please Select Postcards" at bounding box center [936, 380] width 198 height 29
select select "9b7272e0-d6c8-4c3c-8e97-d3a1bcdab858"
click at [837, 366] on select "Please Select Postcards" at bounding box center [936, 380] width 198 height 29
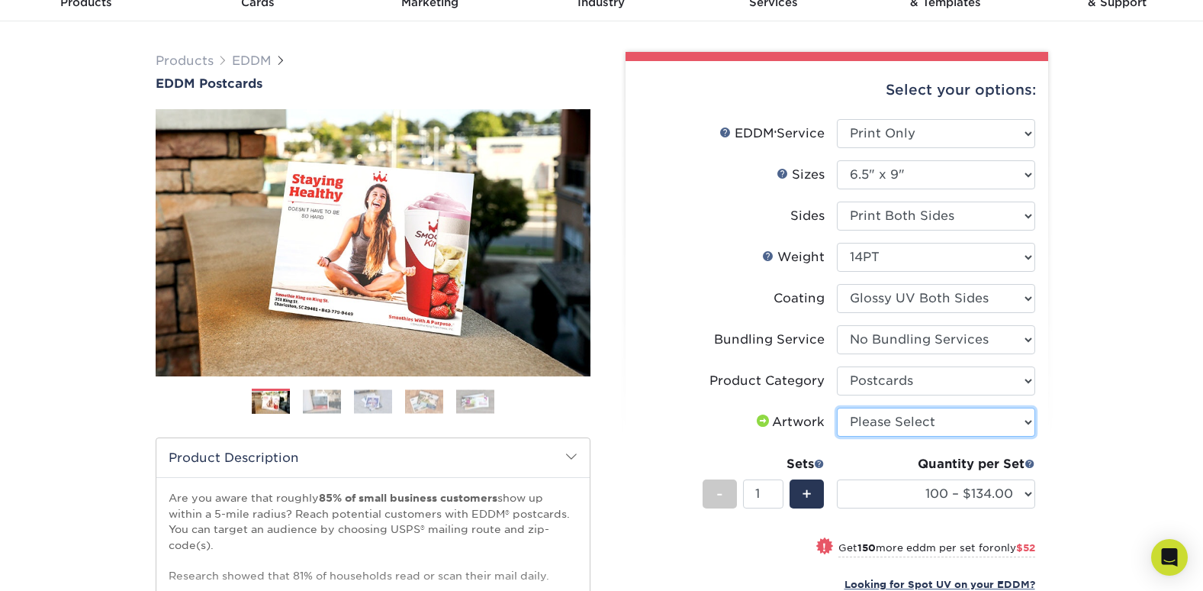
click at [979, 424] on select "Please Select I will upload files I need a design - $150" at bounding box center [936, 421] width 198 height 29
select select "upload"
click at [837, 407] on select "Please Select I will upload files I need a design - $150" at bounding box center [936, 421] width 198 height 29
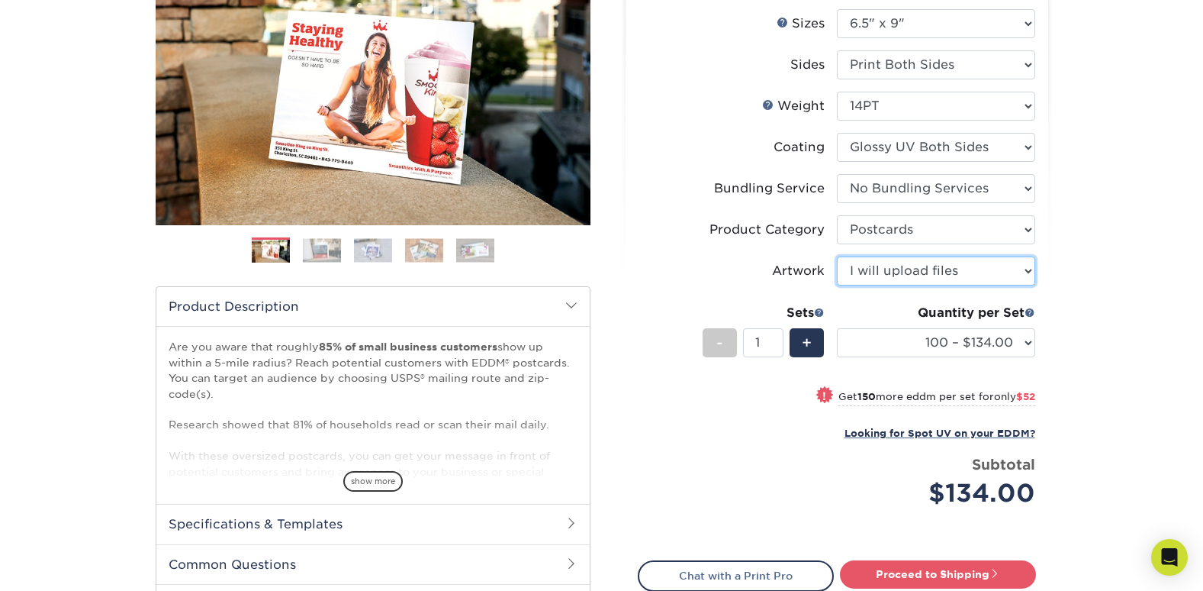
scroll to position [229, 0]
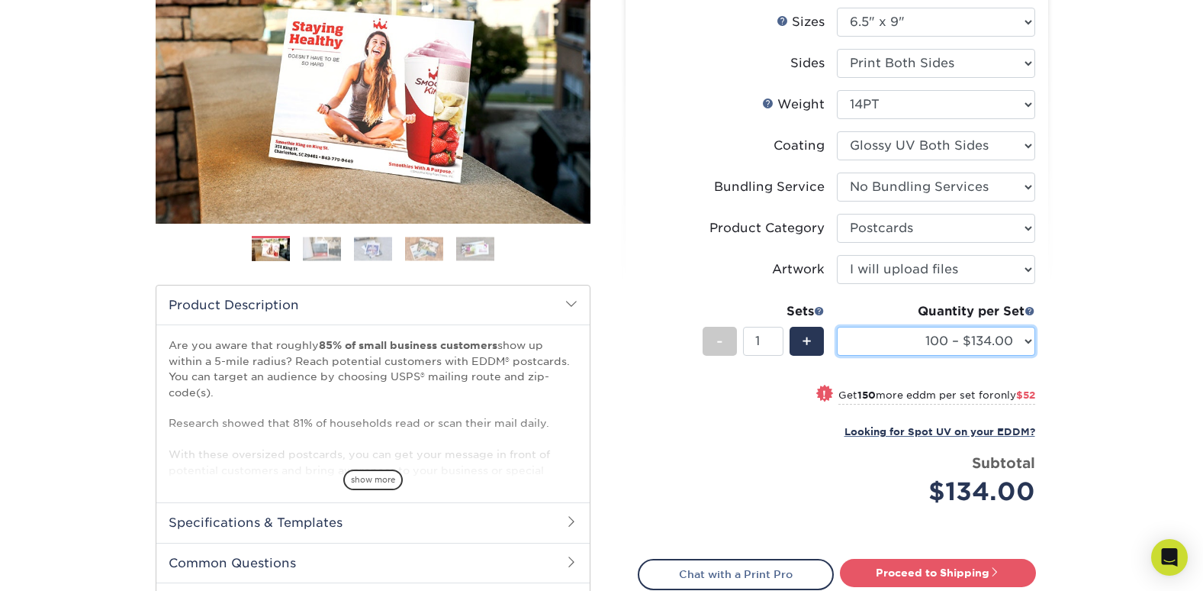
click at [1012, 340] on select "100 – $134.00 250 – $186.00 500 – $207.00 1000 – $232.00 2500 – $387.00 5000 – …" at bounding box center [936, 341] width 198 height 29
click at [837, 327] on select "100 – $134.00 250 – $186.00 500 – $207.00 1000 – $232.00 2500 – $387.00 5000 – …" at bounding box center [936, 341] width 198 height 29
click at [1012, 343] on select "100 – $134.00 250 – $186.00 500 – $207.00 1000 – $232.00 2500 – $387.00 5000 – …" at bounding box center [936, 341] width 198 height 29
click at [837, 327] on select "100 – $134.00 250 – $186.00 500 – $207.00 1000 – $232.00 2500 – $387.00 5000 – …" at bounding box center [936, 341] width 198 height 29
click at [951, 393] on small "Get 1500 more eddm per set for only $155" at bounding box center [930, 396] width 209 height 15
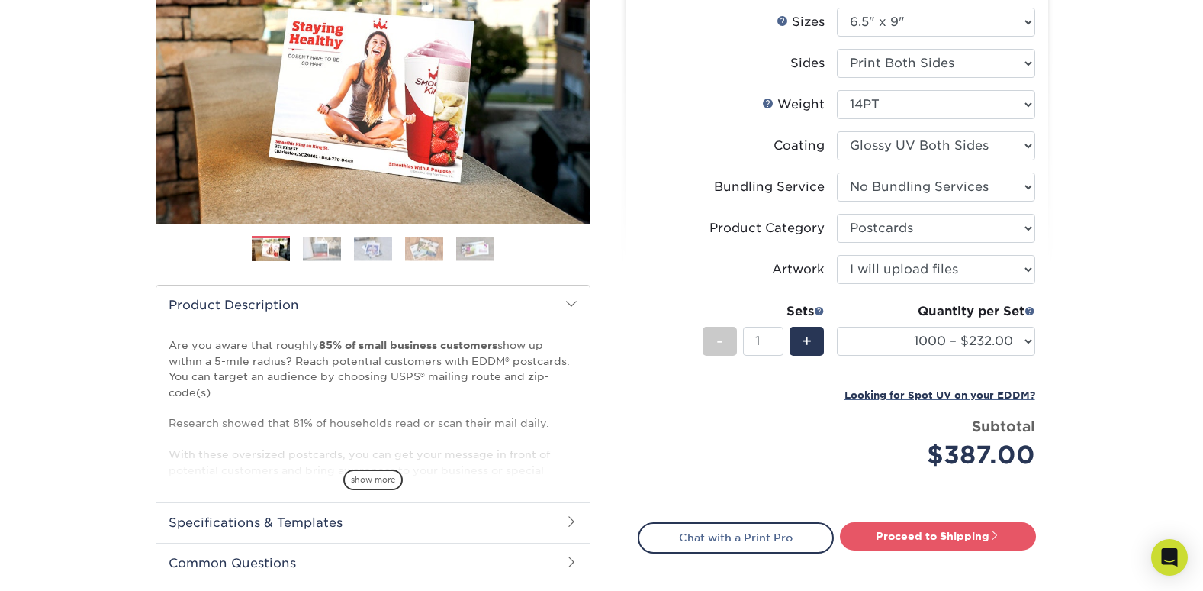
select select "2500 – $387.00"
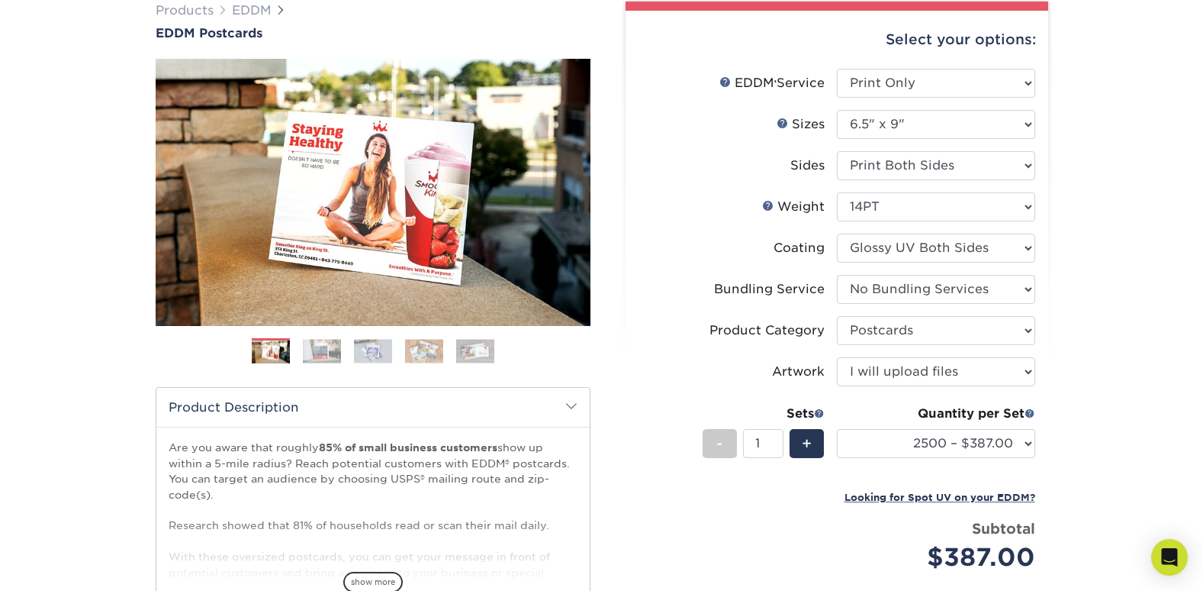
scroll to position [0, 0]
